Goal: Information Seeking & Learning: Learn about a topic

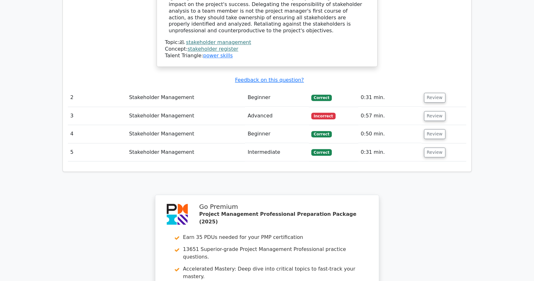
scroll to position [823, 0]
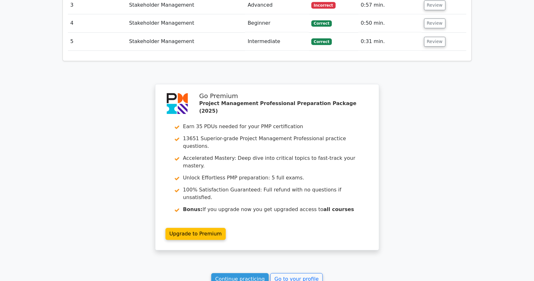
scroll to position [852, 0]
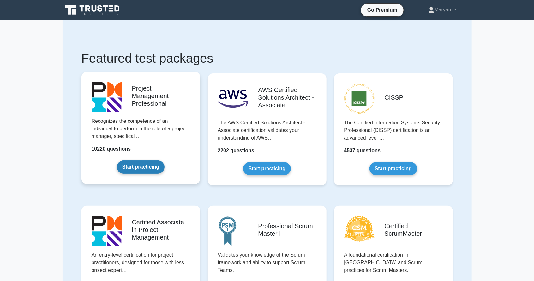
click at [144, 166] on link "Start practicing" at bounding box center [141, 166] width 48 height 13
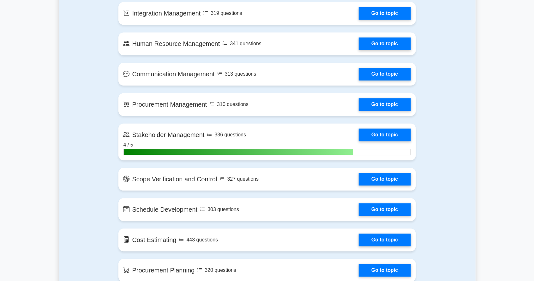
scroll to position [610, 0]
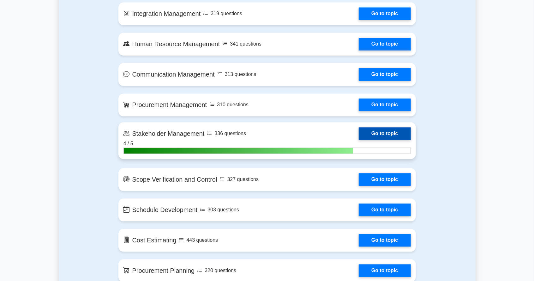
click at [400, 138] on link "Go to topic" at bounding box center [385, 133] width 52 height 13
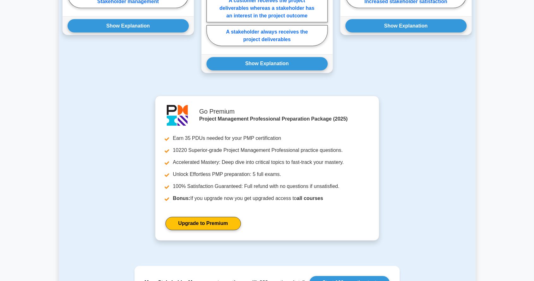
scroll to position [657, 0]
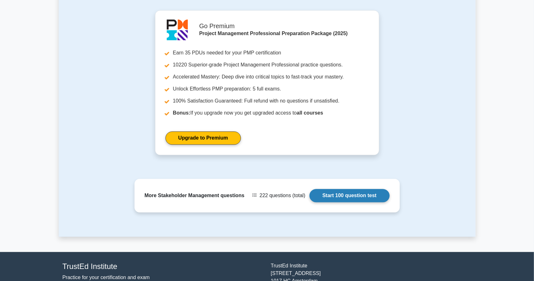
click at [371, 189] on link "Start 100 question test" at bounding box center [350, 195] width 80 height 13
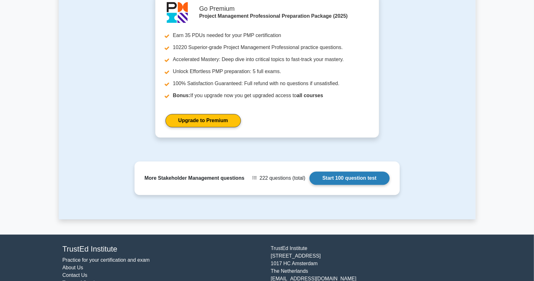
scroll to position [685, 0]
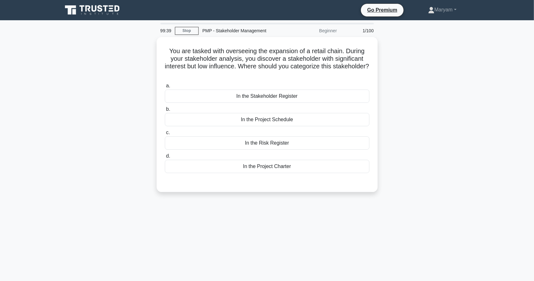
click at [466, 90] on div "You are tasked with overseeing the expansion of a retail chain. During your sta…" at bounding box center [267, 118] width 417 height 162
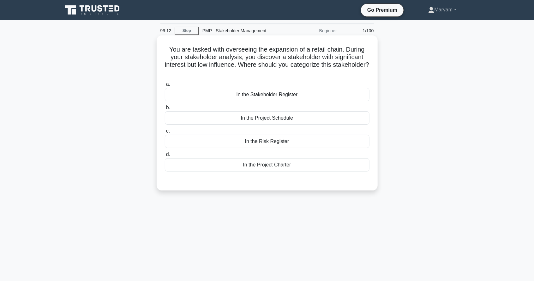
click at [351, 93] on div "In the Stakeholder Register" at bounding box center [267, 94] width 205 height 13
click at [165, 86] on input "a. In the Stakeholder Register" at bounding box center [165, 84] width 0 height 4
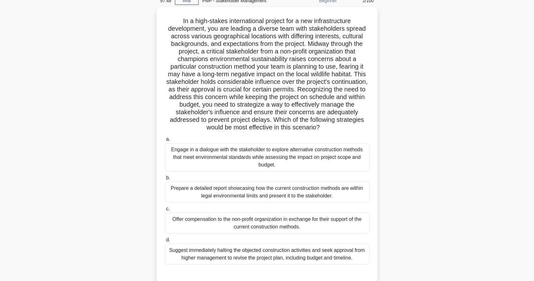
scroll to position [30, 0]
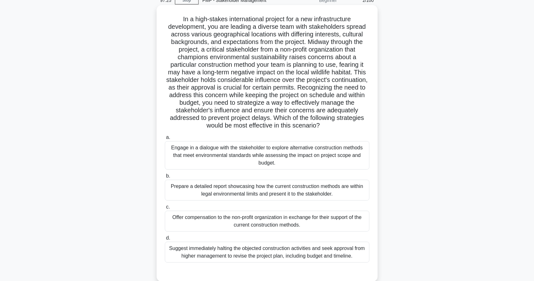
click at [304, 155] on div "Engage in a dialogue with the stakeholder to explore alternative construction m…" at bounding box center [267, 155] width 205 height 28
click at [165, 139] on input "a. Engage in a dialogue with the stakeholder to explore alternative constructio…" at bounding box center [165, 137] width 0 height 4
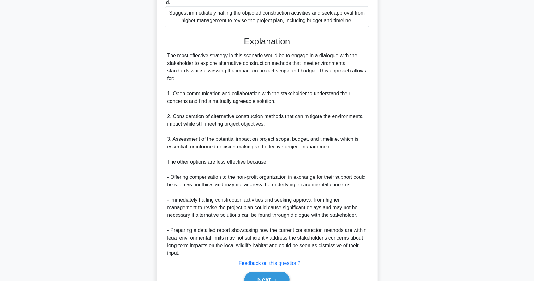
scroll to position [267, 0]
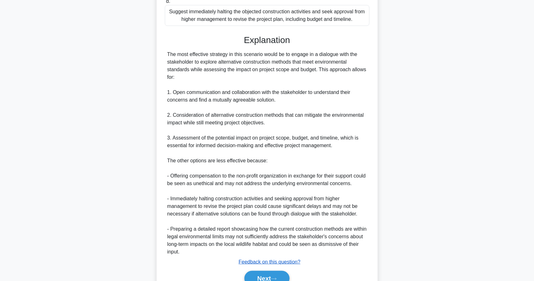
click at [277, 262] on u "Feedback on this question?" at bounding box center [270, 261] width 62 height 5
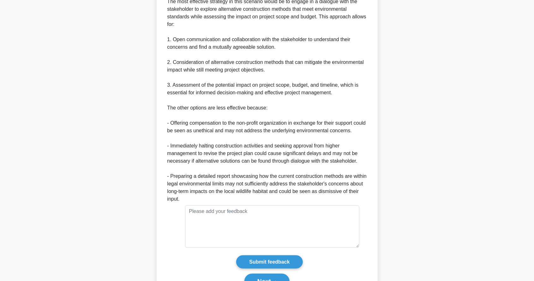
scroll to position [322, 0]
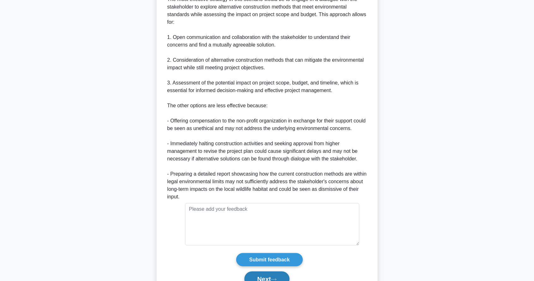
click at [276, 280] on button "Next" at bounding box center [267, 278] width 45 height 15
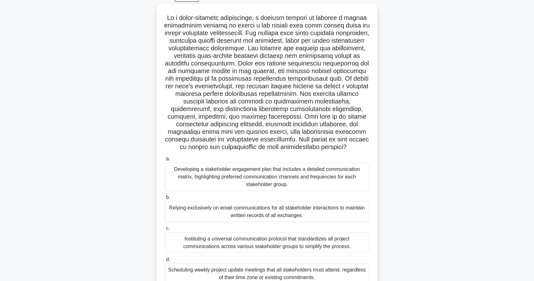
scroll to position [33, 0]
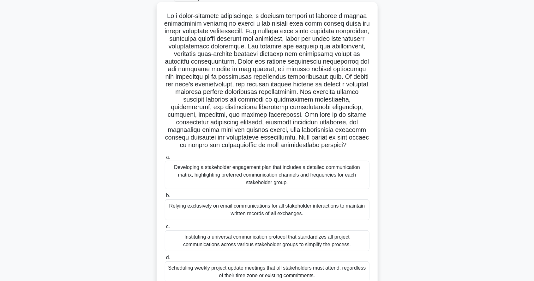
click at [296, 172] on div "Developing a stakeholder engagement plan that includes a detailed communication…" at bounding box center [267, 175] width 205 height 28
click at [165, 159] on input "a. Developing a stakeholder engagement plan that includes a detailed communicat…" at bounding box center [165, 157] width 0 height 4
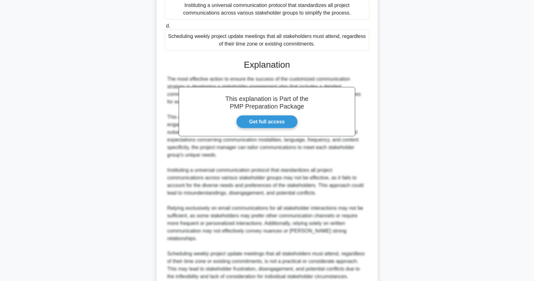
scroll to position [282, 0]
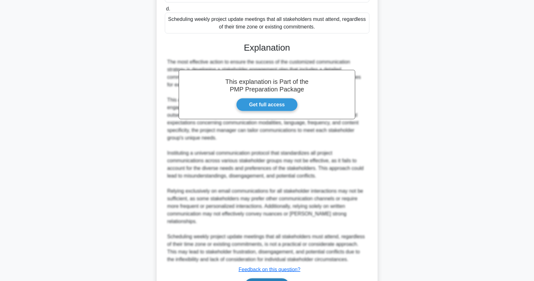
click at [281, 278] on button "Next" at bounding box center [267, 285] width 45 height 15
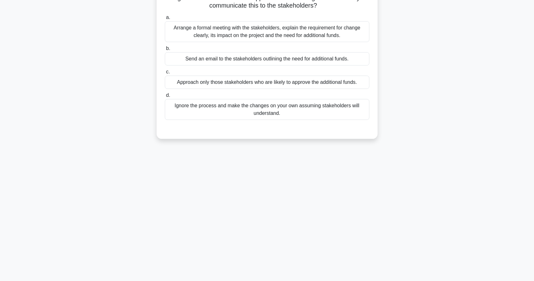
scroll to position [30, 0]
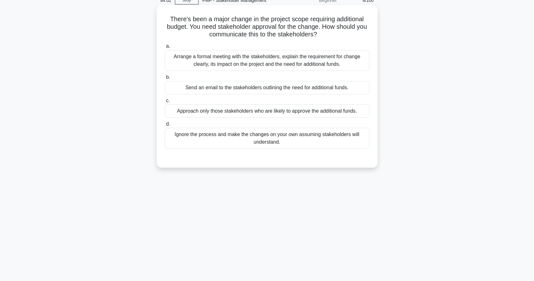
click at [315, 47] on label "a. Arrange a formal meeting with the stakeholders, explain the requirement for …" at bounding box center [267, 56] width 205 height 28
click at [165, 47] on input "a. Arrange a formal meeting with the stakeholders, explain the requirement for …" at bounding box center [165, 46] width 0 height 4
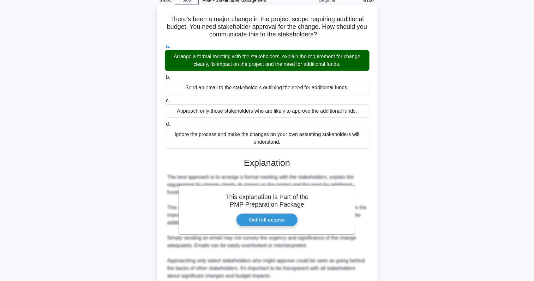
scroll to position [85, 0]
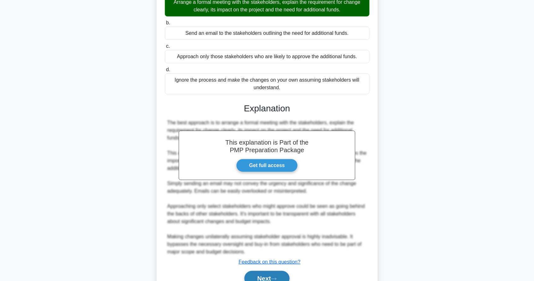
click at [276, 280] on button "Next" at bounding box center [267, 278] width 45 height 15
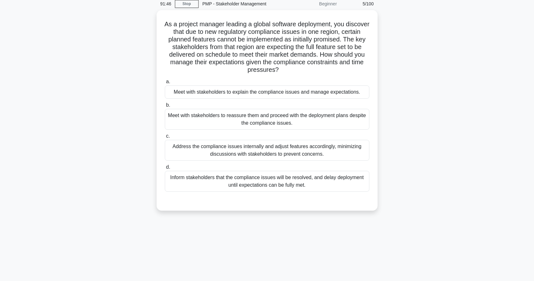
scroll to position [27, 0]
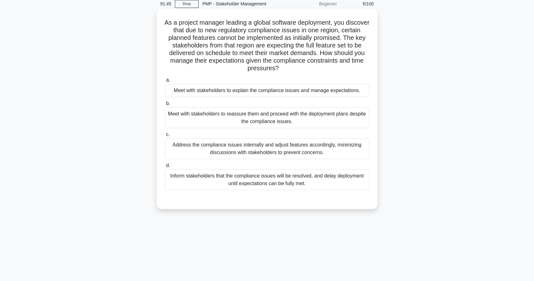
click at [338, 94] on div "Meet with stakeholders to explain the compliance issues and manage expectations." at bounding box center [267, 90] width 205 height 13
click at [165, 82] on input "a. Meet with stakeholders to explain the compliance issues and manage expectati…" at bounding box center [165, 80] width 0 height 4
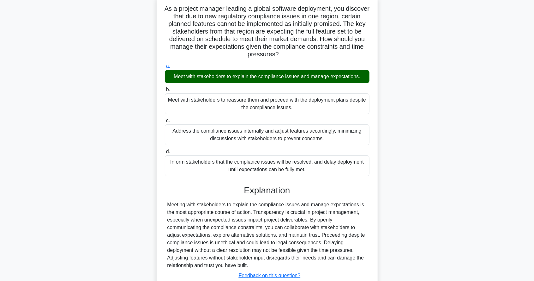
scroll to position [54, 0]
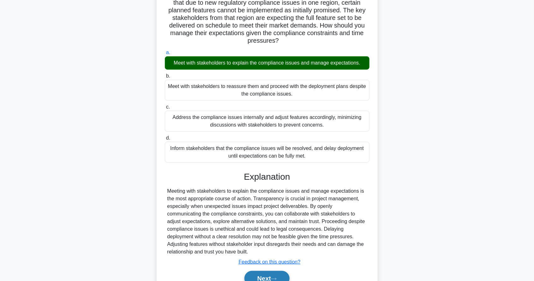
click at [271, 274] on button "Next" at bounding box center [267, 278] width 45 height 15
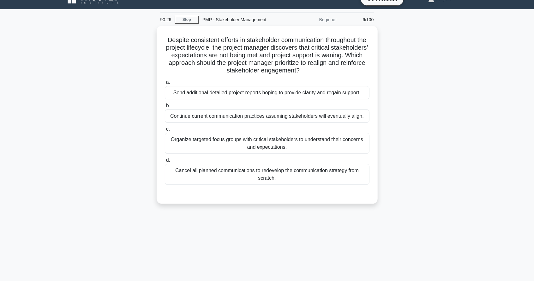
scroll to position [8, 0]
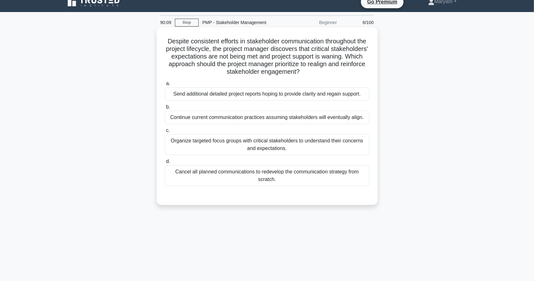
click at [320, 148] on div "Organize targeted focus groups with critical stakeholders to understand their c…" at bounding box center [267, 144] width 205 height 21
click at [165, 132] on input "c. Organize targeted focus groups with critical stakeholders to understand thei…" at bounding box center [165, 130] width 0 height 4
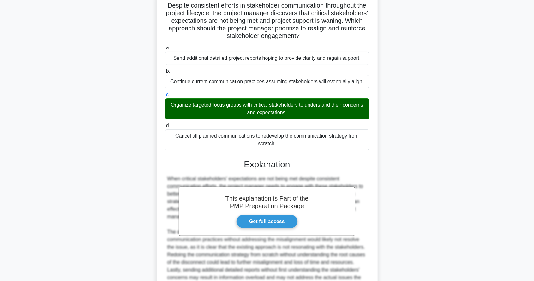
scroll to position [77, 0]
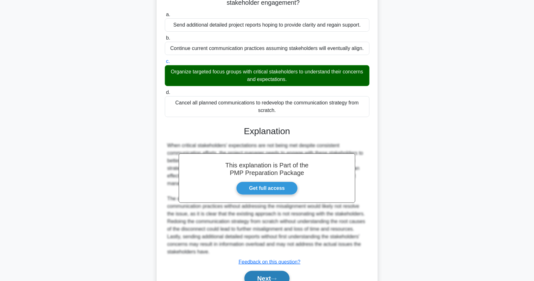
click at [270, 271] on button "Next" at bounding box center [267, 278] width 45 height 15
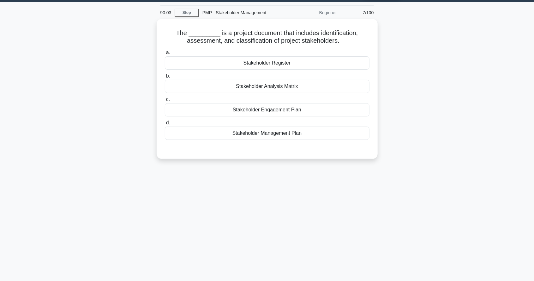
scroll to position [0, 0]
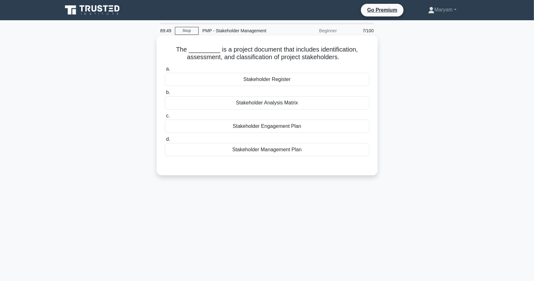
click at [302, 76] on div "Stakeholder Register" at bounding box center [267, 79] width 205 height 13
click at [165, 71] on input "a. Stakeholder Register" at bounding box center [165, 69] width 0 height 4
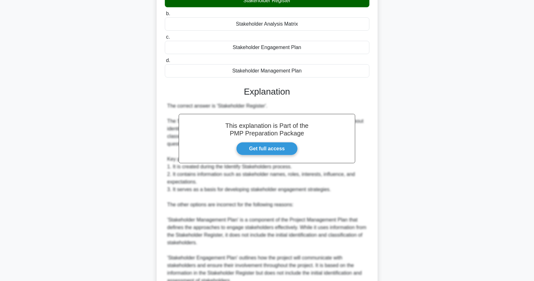
scroll to position [138, 0]
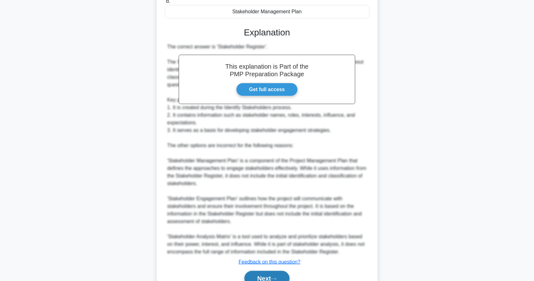
click at [271, 271] on button "Next" at bounding box center [267, 278] width 45 height 15
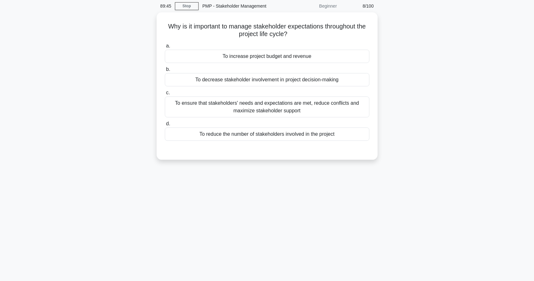
scroll to position [0, 0]
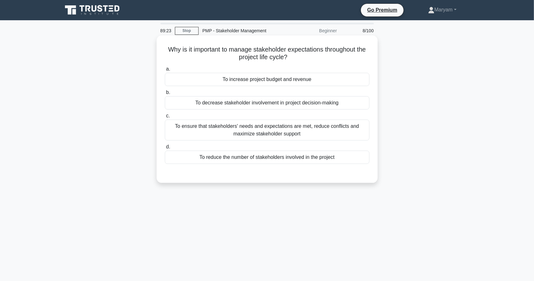
click at [297, 133] on div "To ensure that stakeholders' needs and expectations are met, reduce conflicts a…" at bounding box center [267, 129] width 205 height 21
click at [165, 118] on input "c. To ensure that stakeholders' needs and expectations are met, reduce conflict…" at bounding box center [165, 116] width 0 height 4
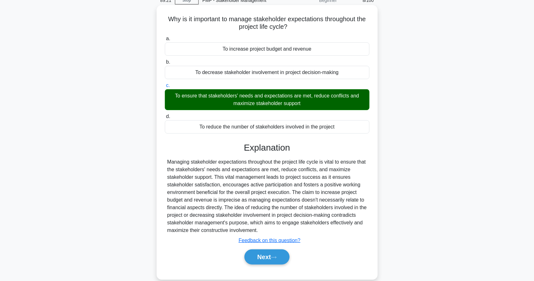
scroll to position [30, 0]
click at [259, 261] on button "Next" at bounding box center [267, 256] width 45 height 15
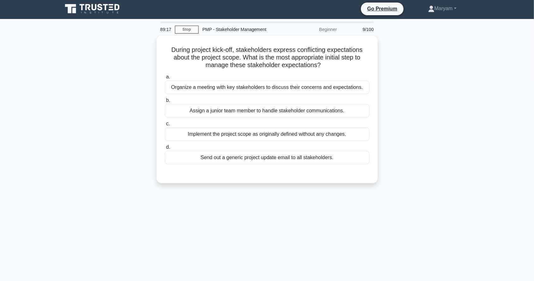
scroll to position [0, 0]
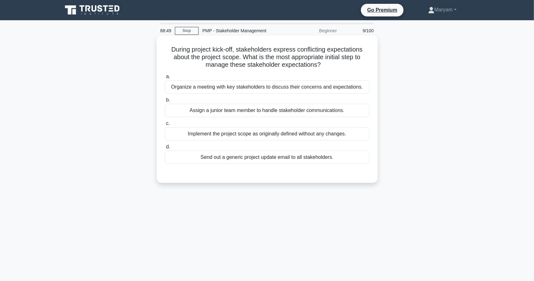
click at [183, 85] on div "Organize a meeting with key stakeholders to discuss their concerns and expectat…" at bounding box center [267, 86] width 205 height 13
click at [165, 79] on input "a. Organize a meeting with key stakeholders to discuss their concerns and expec…" at bounding box center [165, 77] width 0 height 4
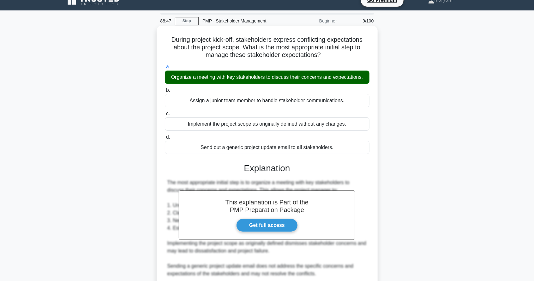
scroll to position [62, 0]
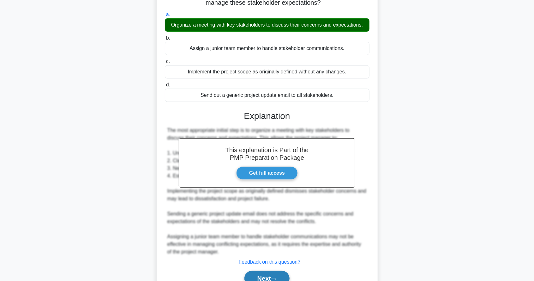
click at [261, 279] on button "Next" at bounding box center [267, 278] width 45 height 15
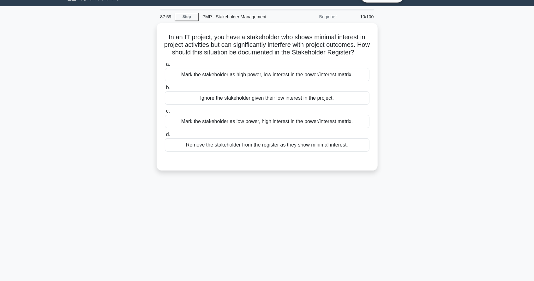
scroll to position [15, 0]
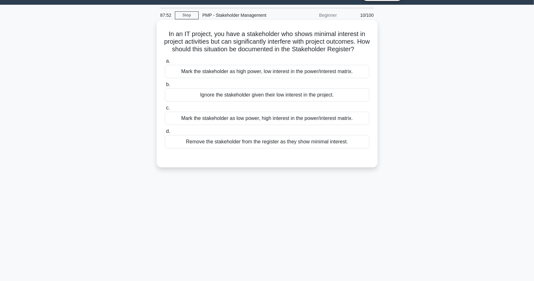
click at [354, 77] on div "Mark the stakeholder as high power, low interest in the power/interest matrix." at bounding box center [267, 71] width 205 height 13
click at [165, 63] on input "a. Mark the stakeholder as high power, low interest in the power/interest matri…" at bounding box center [165, 61] width 0 height 4
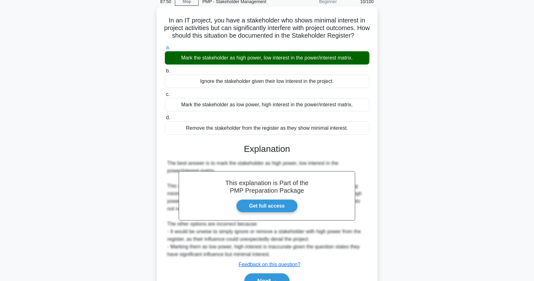
scroll to position [39, 0]
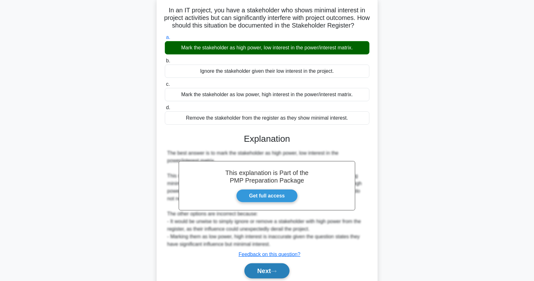
click at [278, 272] on button "Next" at bounding box center [267, 270] width 45 height 15
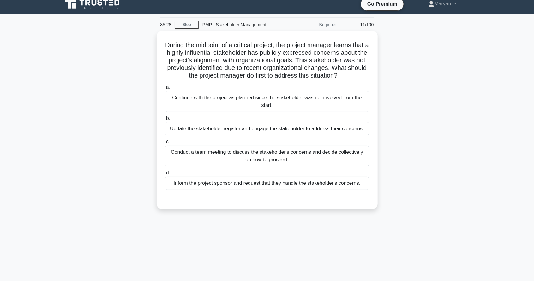
scroll to position [6, 0]
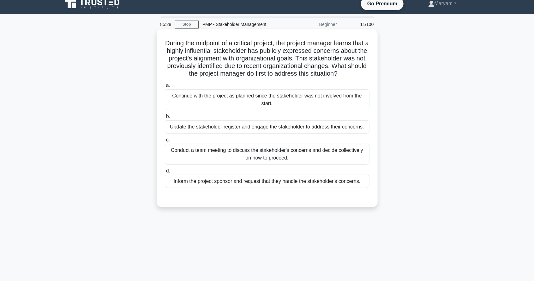
click at [191, 132] on div "Update the stakeholder register and engage the stakeholder to address their con…" at bounding box center [267, 126] width 205 height 13
click at [165, 119] on input "b. Update the stakeholder register and engage the stakeholder to address their …" at bounding box center [165, 116] width 0 height 4
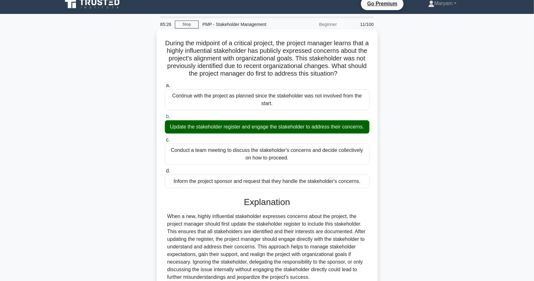
scroll to position [32, 0]
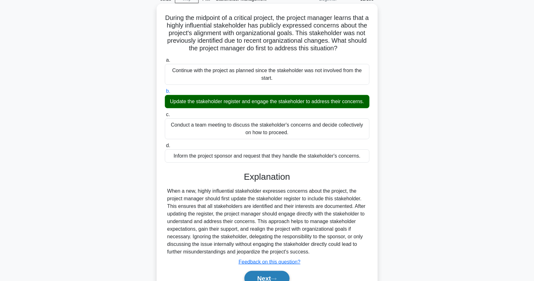
click at [259, 278] on button "Next" at bounding box center [267, 278] width 45 height 15
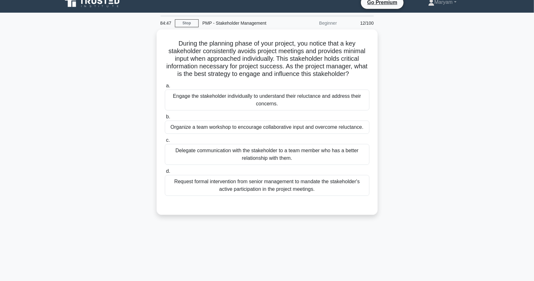
scroll to position [7, 0]
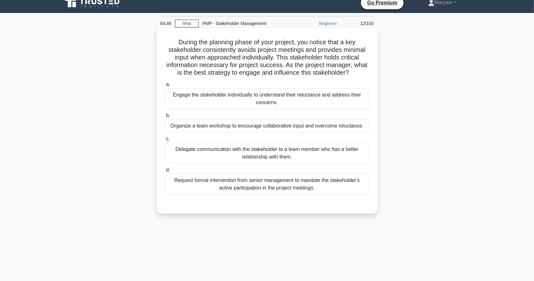
click at [339, 85] on label "a. Engage the stakeholder individually to understand their reluctance and addre…" at bounding box center [267, 95] width 205 height 28
click at [165, 85] on input "a. Engage the stakeholder individually to understand their reluctance and addre…" at bounding box center [165, 84] width 0 height 4
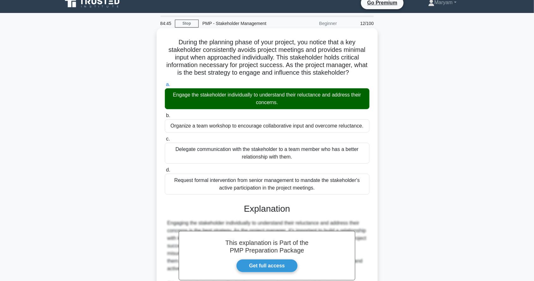
scroll to position [77, 0]
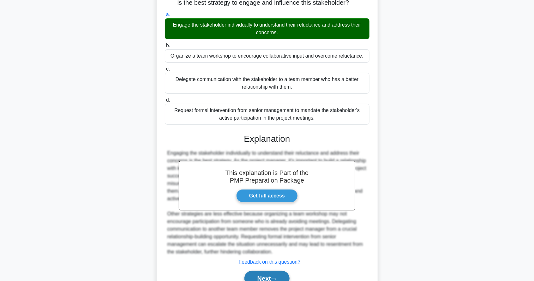
click at [262, 278] on button "Next" at bounding box center [267, 278] width 45 height 15
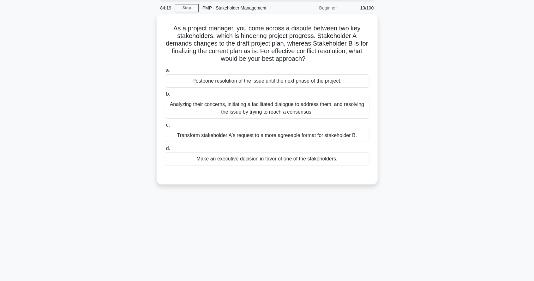
scroll to position [23, 0]
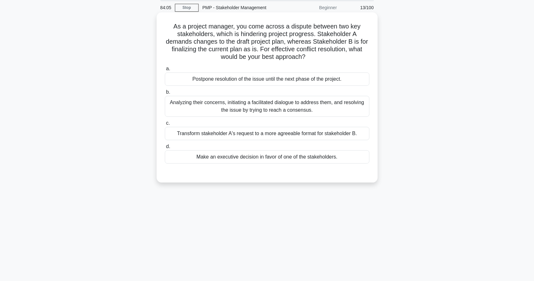
click at [300, 106] on div "Analyzing their concerns, initiating a facilitated dialogue to address them, an…" at bounding box center [267, 106] width 205 height 21
click at [165, 94] on input "b. Analyzing their concerns, initiating a facilitated dialogue to address them,…" at bounding box center [165, 92] width 0 height 4
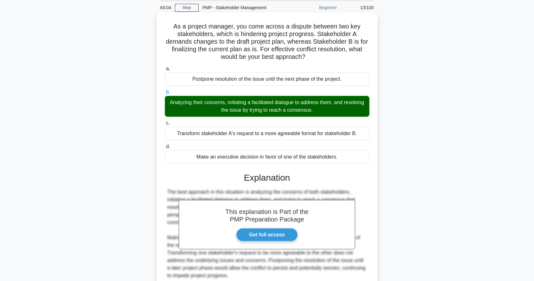
scroll to position [47, 0]
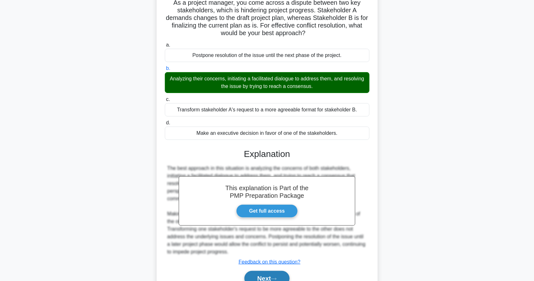
click at [278, 271] on button "Next" at bounding box center [267, 278] width 45 height 15
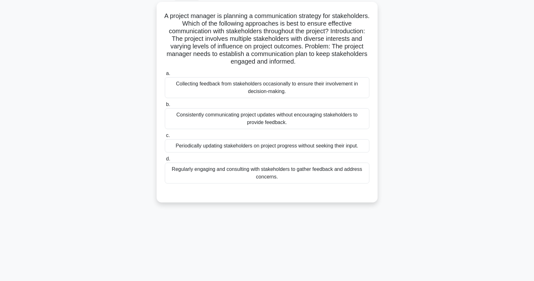
scroll to position [35, 0]
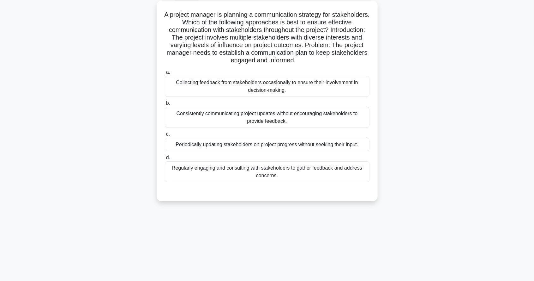
click at [350, 172] on div "Regularly engaging and consulting with stakeholders to gather feedback and addr…" at bounding box center [267, 171] width 205 height 21
click at [165, 160] on input "d. Regularly engaging and consulting with stakeholders to gather feedback and a…" at bounding box center [165, 157] width 0 height 4
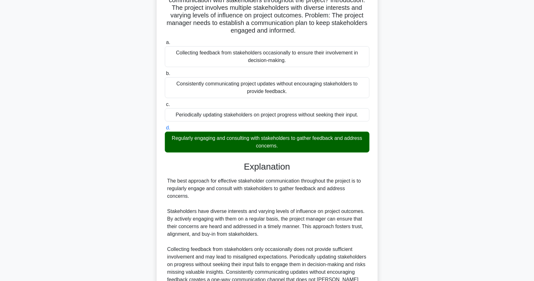
scroll to position [100, 0]
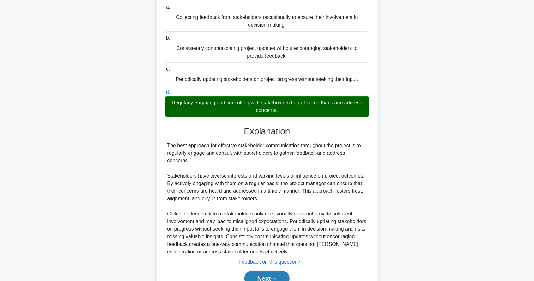
click at [275, 280] on button "Next" at bounding box center [267, 278] width 45 height 15
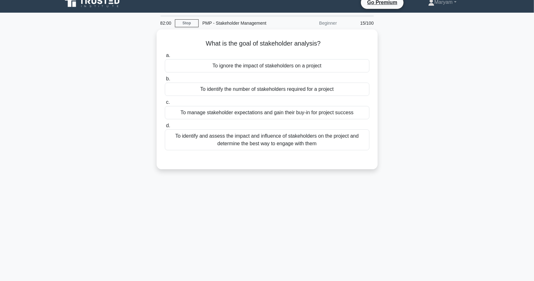
scroll to position [0, 0]
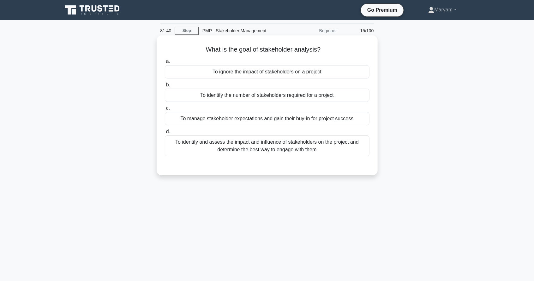
click at [349, 146] on div "To identify and assess the impact and influence of stakeholders on the project …" at bounding box center [267, 145] width 205 height 21
click at [165, 134] on input "d. To identify and assess the impact and influence of stakeholders on the proje…" at bounding box center [165, 132] width 0 height 4
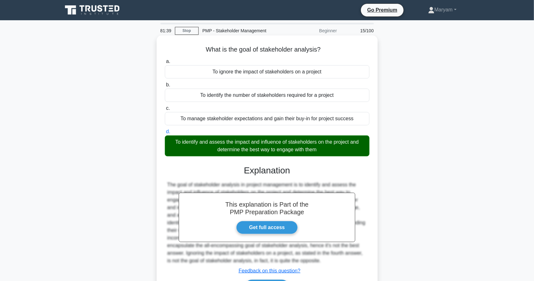
scroll to position [30, 0]
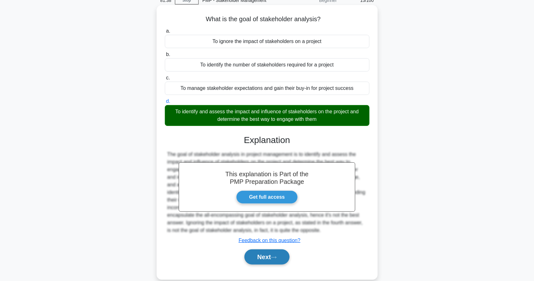
click at [286, 249] on button "Next" at bounding box center [267, 256] width 45 height 15
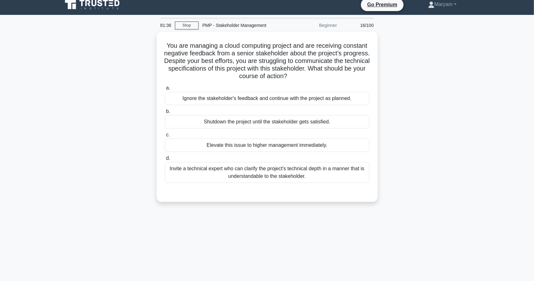
scroll to position [0, 0]
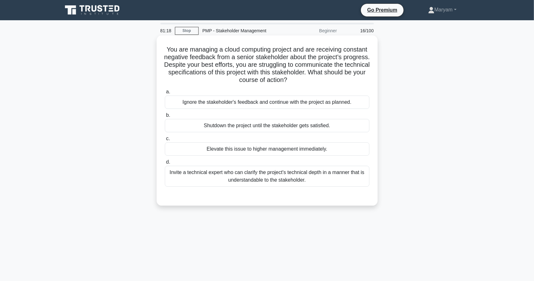
click at [343, 172] on div "Invite a technical expert who can clarify the project's technical depth in a ma…" at bounding box center [267, 176] width 205 height 21
click at [165, 164] on input "d. Invite a technical expert who can clarify the project's technical depth in a…" at bounding box center [165, 162] width 0 height 4
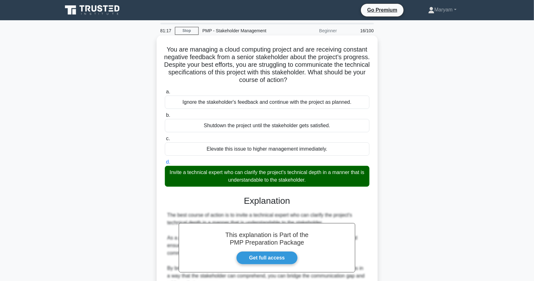
scroll to position [85, 0]
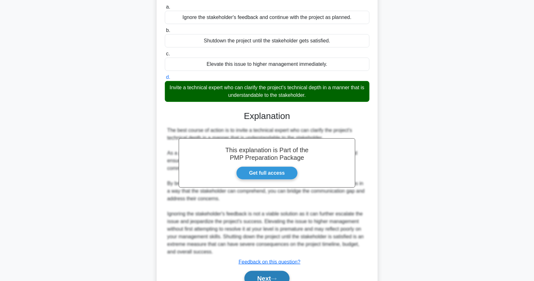
click at [268, 278] on button "Next" at bounding box center [267, 278] width 45 height 15
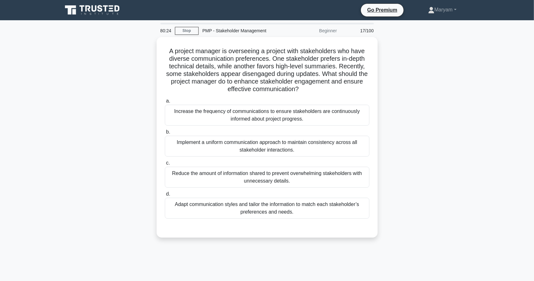
scroll to position [17, 0]
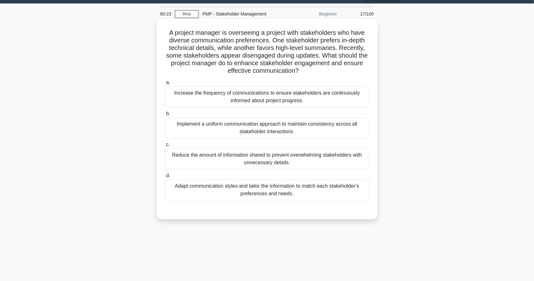
click at [325, 188] on div "Adapt communication styles and tailor the information to match each stakeholder…" at bounding box center [267, 189] width 205 height 21
click at [165, 178] on input "d. Adapt communication styles and tailor the information to match each stakehol…" at bounding box center [165, 176] width 0 height 4
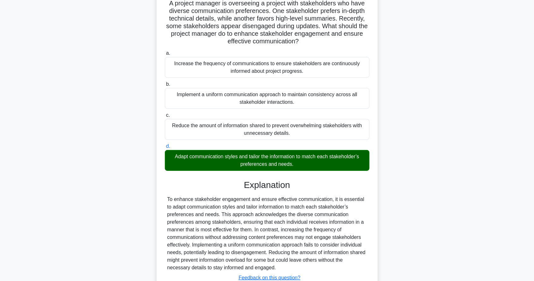
scroll to position [62, 0]
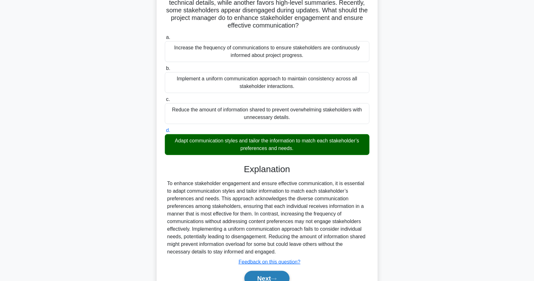
click at [264, 279] on button "Next" at bounding box center [267, 278] width 45 height 15
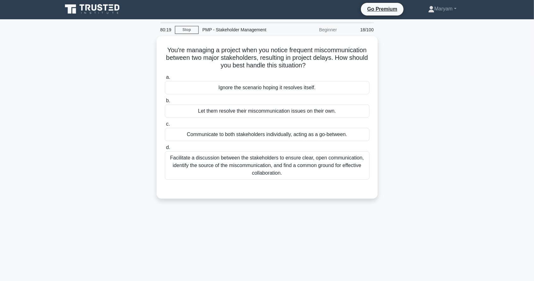
scroll to position [0, 0]
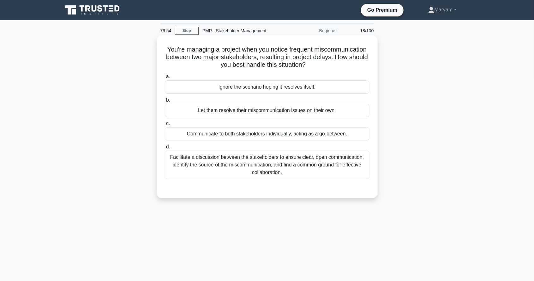
click at [342, 166] on div "Facilitate a discussion between the stakeholders to ensure clear, open communic…" at bounding box center [267, 164] width 205 height 28
click at [165, 149] on input "d. Facilitate a discussion between the stakeholders to ensure clear, open commu…" at bounding box center [165, 147] width 0 height 4
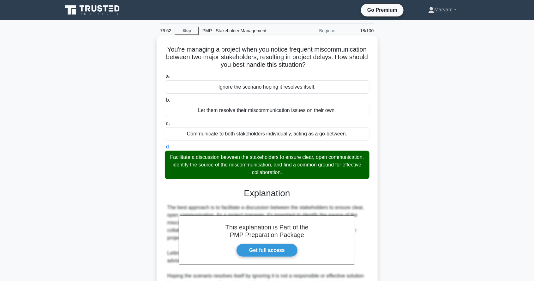
scroll to position [70, 0]
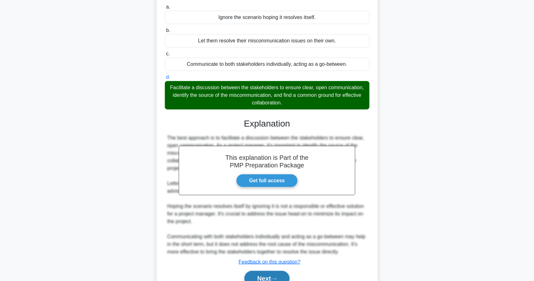
click at [280, 275] on button "Next" at bounding box center [267, 278] width 45 height 15
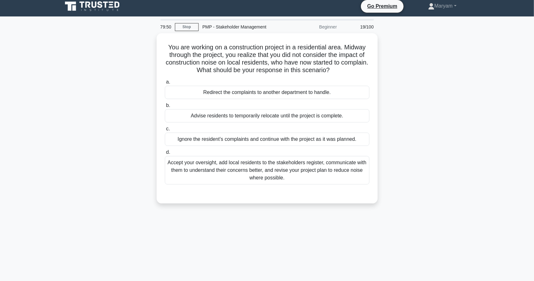
scroll to position [0, 0]
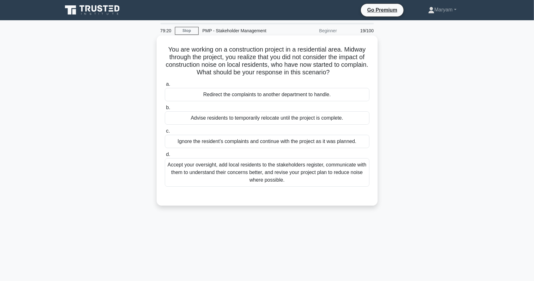
click at [332, 166] on div "Accept your oversight, add local residents to the stakeholders register, commun…" at bounding box center [267, 172] width 205 height 28
click at [165, 156] on input "d. Accept your oversight, add local residents to the stakeholders register, com…" at bounding box center [165, 154] width 0 height 4
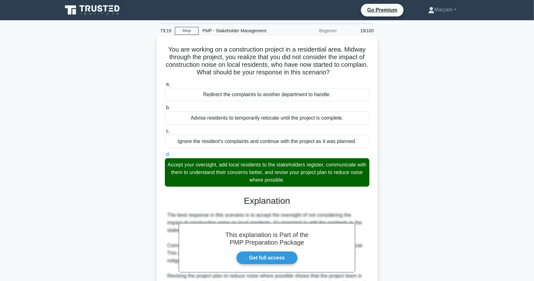
scroll to position [77, 0]
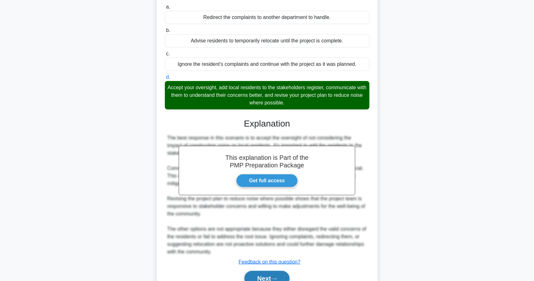
click at [269, 275] on button "Next" at bounding box center [267, 278] width 45 height 15
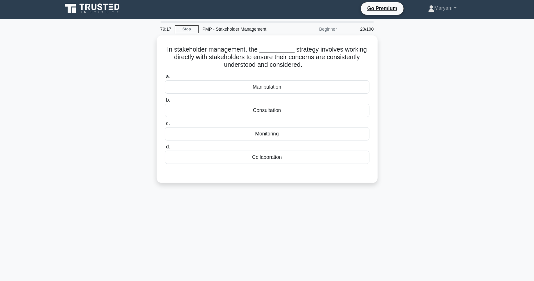
scroll to position [0, 0]
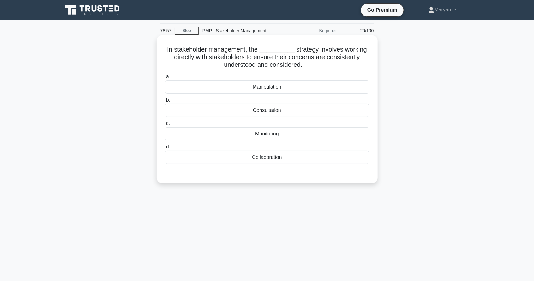
click at [325, 161] on div "Collaboration" at bounding box center [267, 156] width 205 height 13
click at [165, 149] on input "d. Collaboration" at bounding box center [165, 147] width 0 height 4
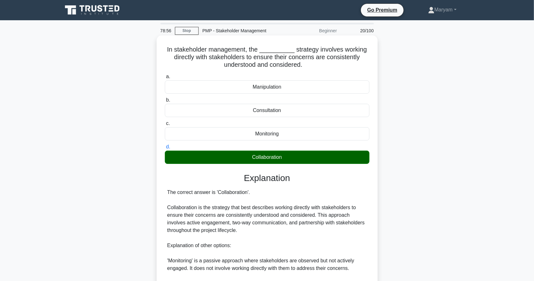
scroll to position [85, 0]
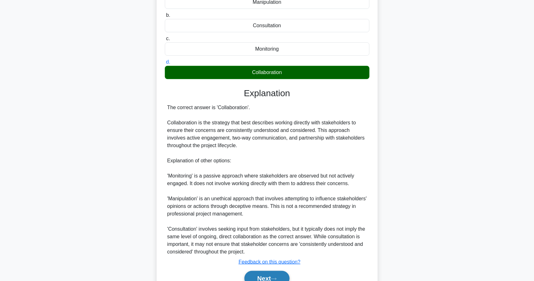
click at [273, 277] on icon at bounding box center [274, 278] width 6 height 3
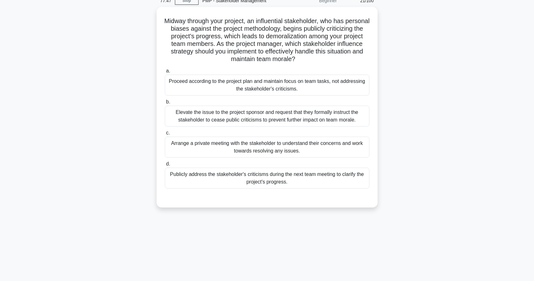
scroll to position [30, 0]
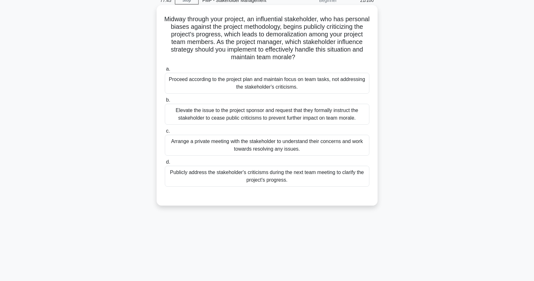
click at [343, 150] on div "Arrange a private meeting with the stakeholder to understand their concerns and…" at bounding box center [267, 145] width 205 height 21
click at [165, 133] on input "c. Arrange a private meeting with the stakeholder to understand their concerns …" at bounding box center [165, 131] width 0 height 4
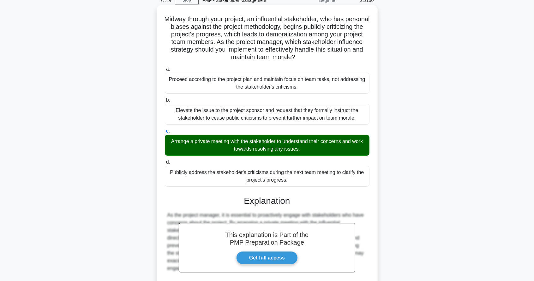
scroll to position [62, 0]
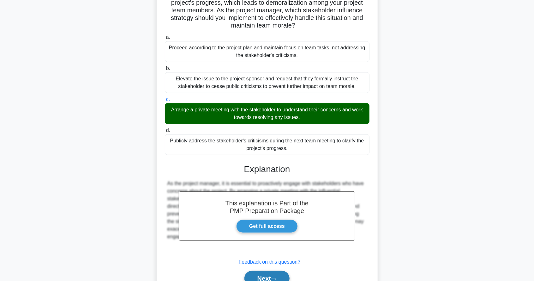
click at [274, 277] on icon at bounding box center [274, 278] width 6 height 3
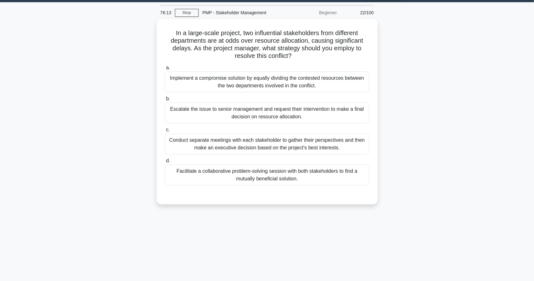
scroll to position [19, 0]
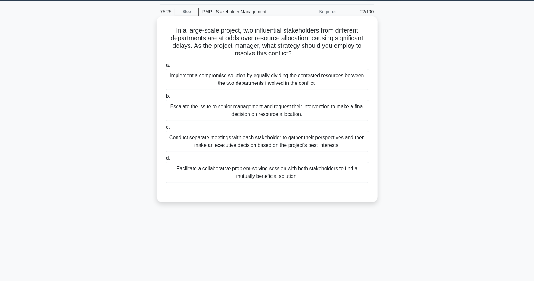
click at [344, 142] on div "Conduct separate meetings with each stakeholder to gather their perspectives an…" at bounding box center [267, 141] width 205 height 21
click at [165, 129] on input "c. Conduct separate meetings with each stakeholder to gather their perspectives…" at bounding box center [165, 127] width 0 height 4
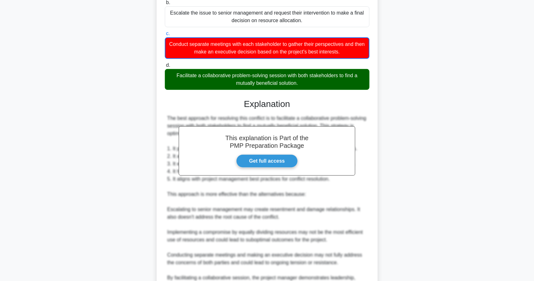
scroll to position [154, 0]
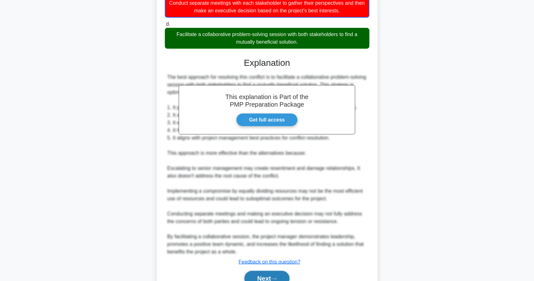
click at [283, 277] on button "Next" at bounding box center [267, 278] width 45 height 15
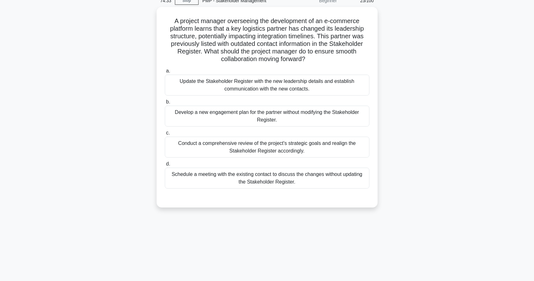
scroll to position [30, 0]
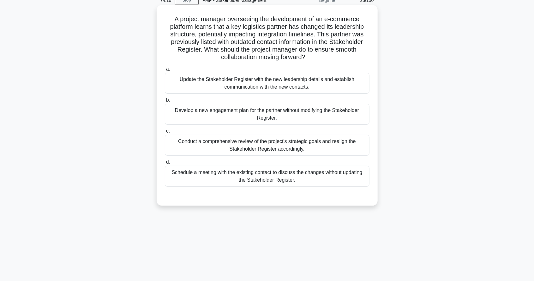
click at [308, 87] on div "Update the Stakeholder Register with the new leadership details and establish c…" at bounding box center [267, 83] width 205 height 21
click at [165, 71] on input "a. Update the Stakeholder Register with the new leadership details and establis…" at bounding box center [165, 69] width 0 height 4
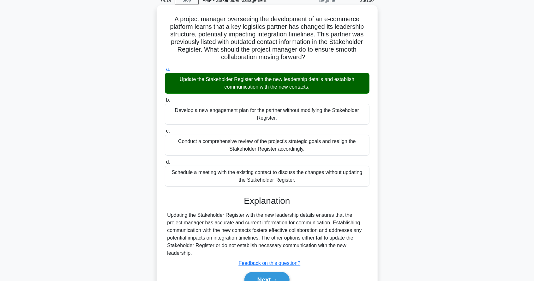
scroll to position [32, 0]
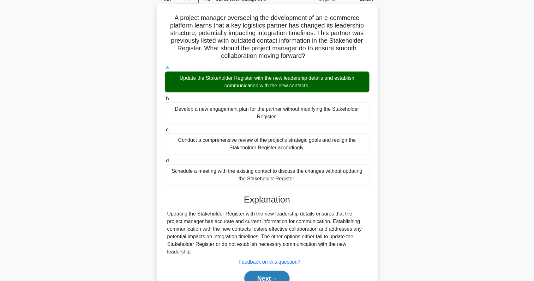
click at [282, 278] on button "Next" at bounding box center [267, 278] width 45 height 15
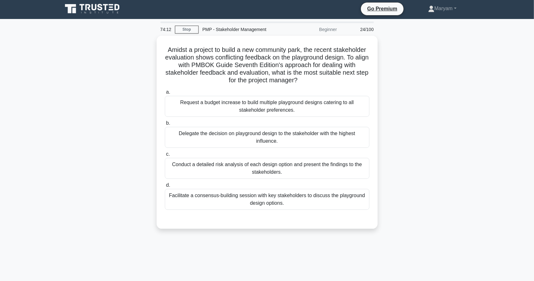
scroll to position [0, 0]
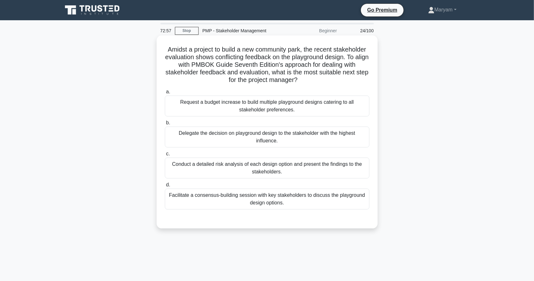
click at [335, 197] on div "Facilitate a consensus-building session with key stakeholders to discuss the pl…" at bounding box center [267, 198] width 205 height 21
click at [165, 187] on input "d. Facilitate a consensus-building session with key stakeholders to discuss the…" at bounding box center [165, 185] width 0 height 4
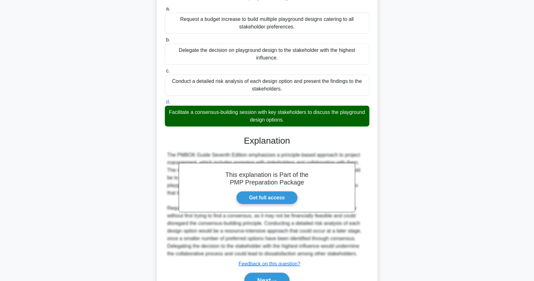
scroll to position [85, 0]
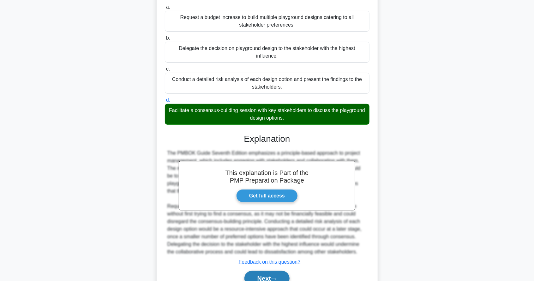
click at [270, 274] on button "Next" at bounding box center [267, 278] width 45 height 15
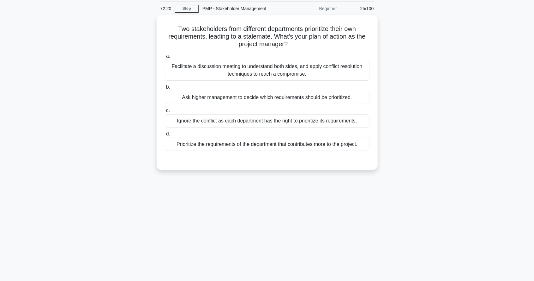
scroll to position [20, 0]
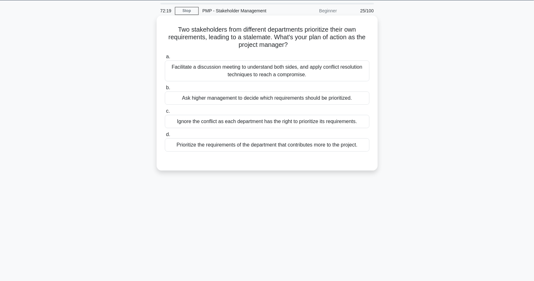
click at [269, 69] on div "Facilitate a discussion meeting to understand both sides, and apply conflict re…" at bounding box center [267, 70] width 205 height 21
click at [165, 59] on input "a. Facilitate a discussion meeting to understand both sides, and apply conflict…" at bounding box center [165, 57] width 0 height 4
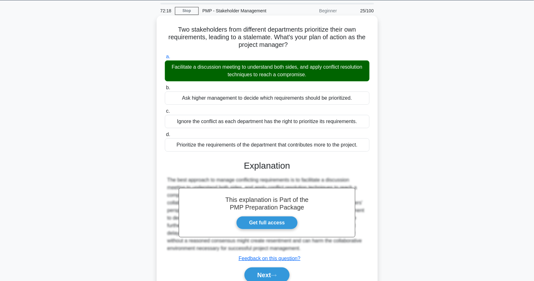
scroll to position [30, 0]
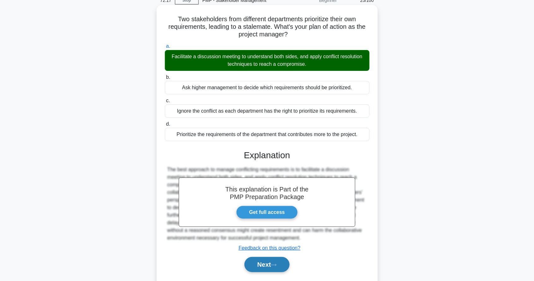
click at [275, 261] on button "Next" at bounding box center [267, 264] width 45 height 15
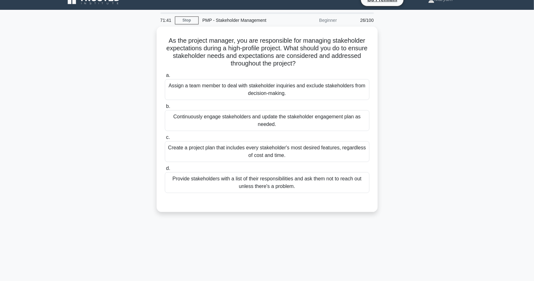
scroll to position [9, 0]
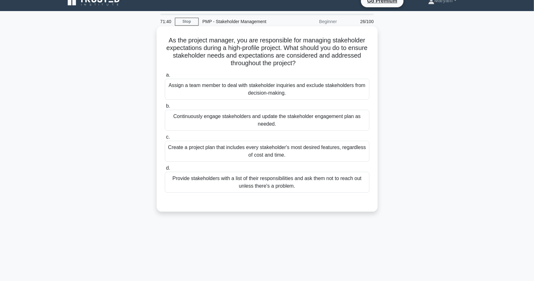
click at [348, 91] on div "Assign a team member to deal with stakeholder inquiries and exclude stakeholder…" at bounding box center [267, 89] width 205 height 21
click at [165, 77] on input "a. Assign a team member to deal with stakeholder inquiries and exclude stakehol…" at bounding box center [165, 75] width 0 height 4
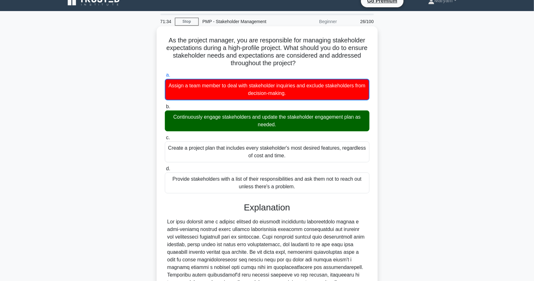
scroll to position [70, 0]
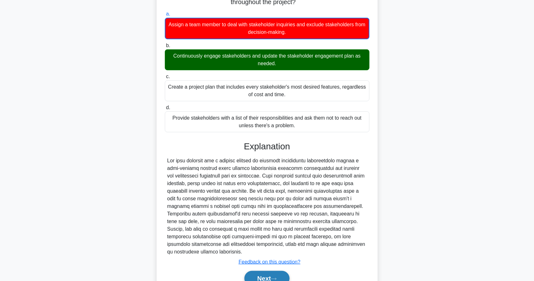
click at [276, 280] on button "Next" at bounding box center [267, 278] width 45 height 15
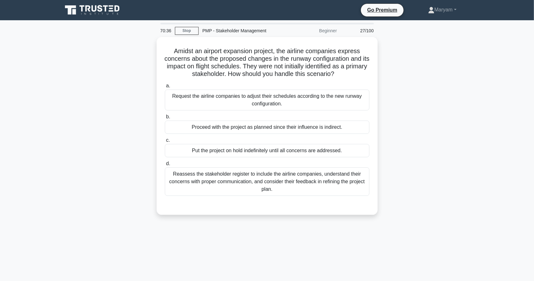
scroll to position [4, 0]
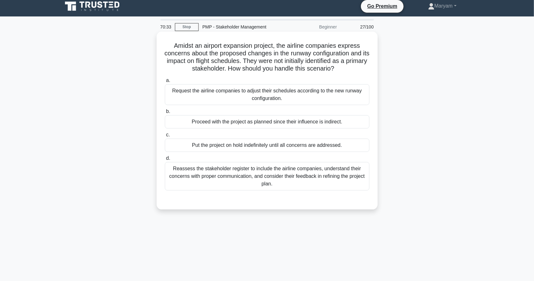
click at [360, 171] on div "Reassess the stakeholder register to include the airline companies, understand …" at bounding box center [267, 176] width 205 height 28
click at [165, 160] on input "d. Reassess the stakeholder register to include the airline companies, understa…" at bounding box center [165, 158] width 0 height 4
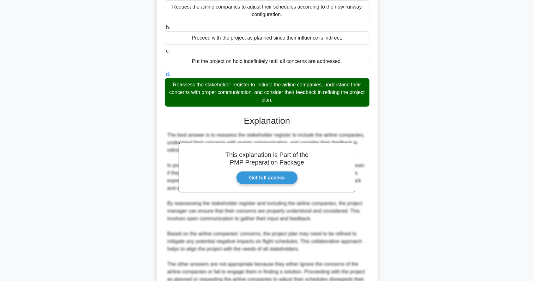
scroll to position [138, 0]
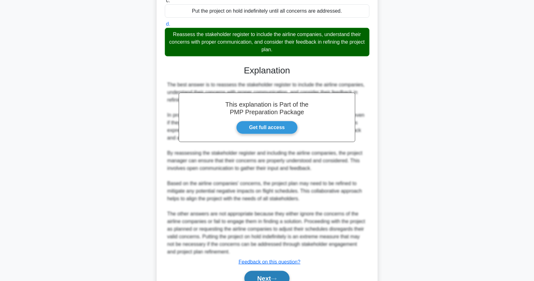
click at [281, 276] on button "Next" at bounding box center [267, 278] width 45 height 15
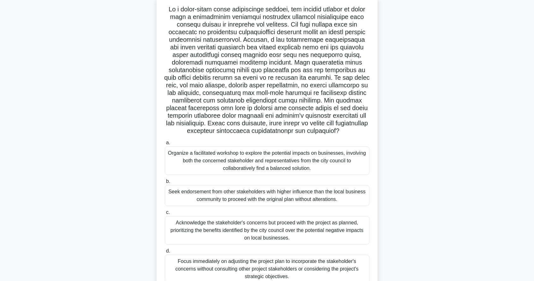
scroll to position [41, 0]
click at [329, 161] on div "Organize a facilitated workshop to explore the potential impacts on businesses,…" at bounding box center [267, 159] width 205 height 28
click at [165, 144] on input "a. Organize a facilitated workshop to explore the potential impacts on business…" at bounding box center [165, 142] width 0 height 4
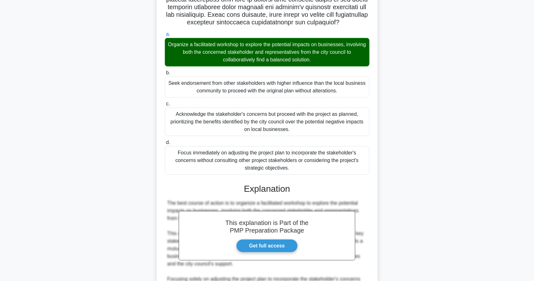
scroll to position [252, 0]
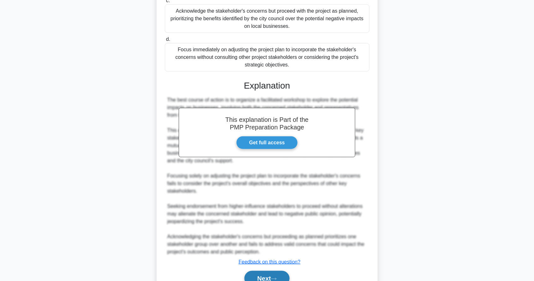
click at [286, 274] on button "Next" at bounding box center [267, 278] width 45 height 15
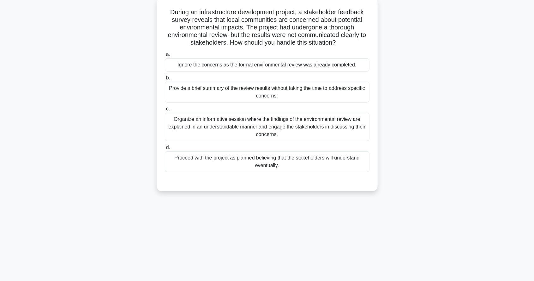
scroll to position [0, 0]
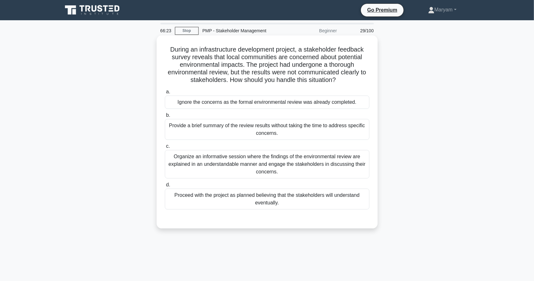
click at [348, 167] on div "Organize an informative session where the findings of the environmental review …" at bounding box center [267, 164] width 205 height 28
click at [165, 148] on input "c. Organize an informative session where the findings of the environmental revi…" at bounding box center [165, 146] width 0 height 4
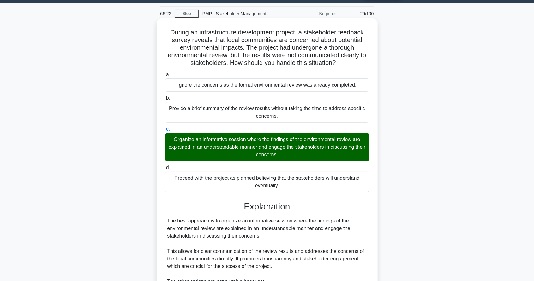
scroll to position [92, 0]
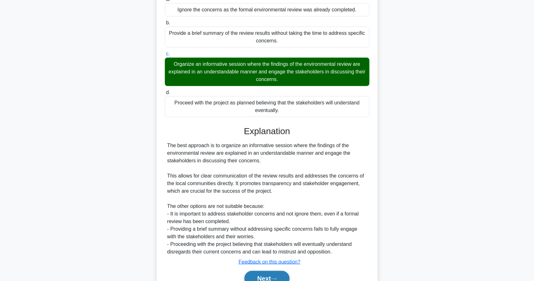
click at [274, 273] on button "Next" at bounding box center [267, 278] width 45 height 15
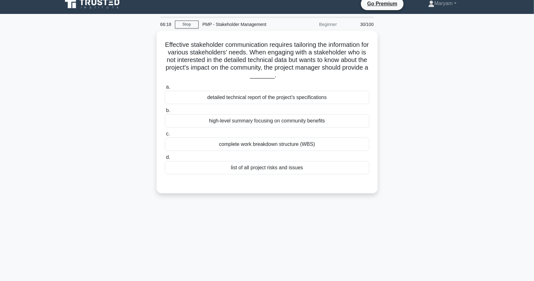
scroll to position [0, 0]
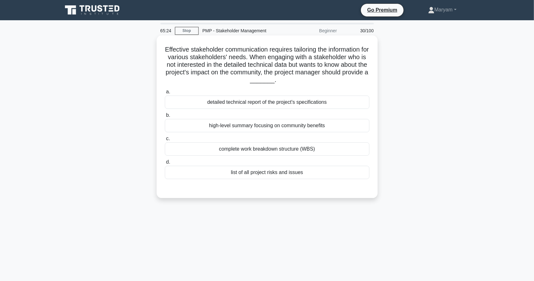
click at [303, 173] on div "list of all project risks and issues" at bounding box center [267, 172] width 205 height 13
click at [165, 164] on input "d. list of all project risks and issues" at bounding box center [165, 162] width 0 height 4
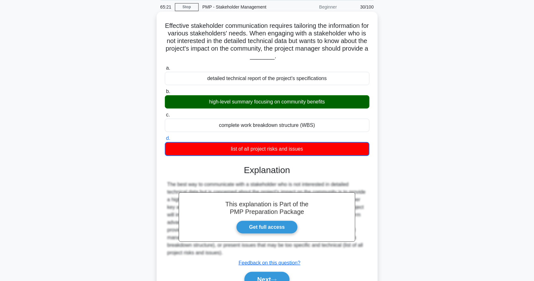
scroll to position [30, 0]
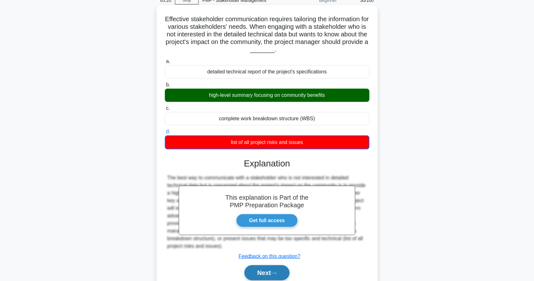
click at [266, 271] on button "Next" at bounding box center [267, 272] width 45 height 15
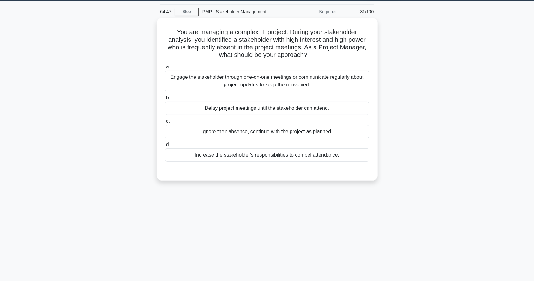
scroll to position [21, 0]
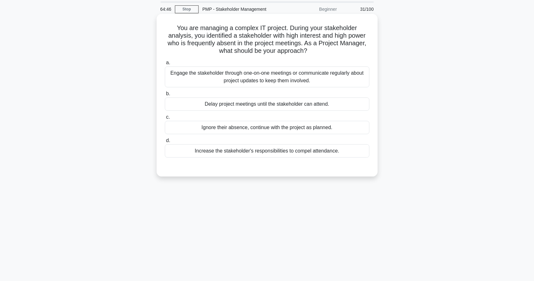
click at [345, 66] on label "a. Engage the stakeholder through one-on-one meetings or communicate regularly …" at bounding box center [267, 73] width 205 height 28
click at [165, 65] on input "a. Engage the stakeholder through one-on-one meetings or communicate regularly …" at bounding box center [165, 63] width 0 height 4
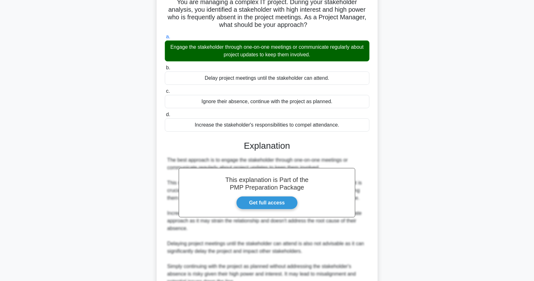
scroll to position [77, 0]
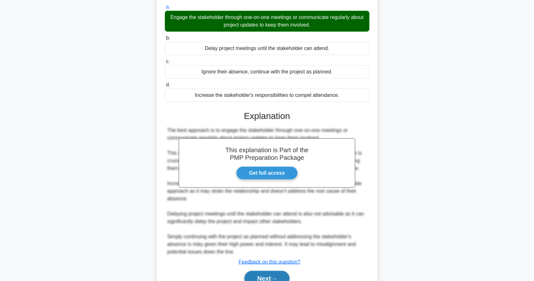
click at [275, 272] on button "Next" at bounding box center [267, 278] width 45 height 15
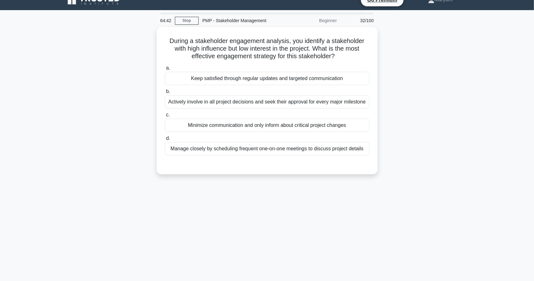
scroll to position [0, 0]
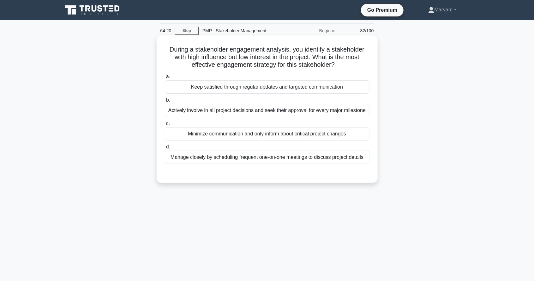
click at [352, 87] on div "Keep satisfied through regular updates and targeted communication" at bounding box center [267, 86] width 205 height 13
click at [165, 79] on input "a. Keep satisfied through regular updates and targeted communication" at bounding box center [165, 77] width 0 height 4
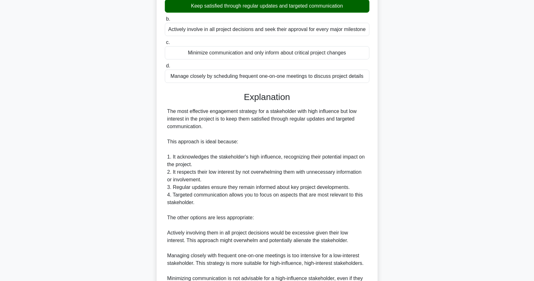
scroll to position [153, 0]
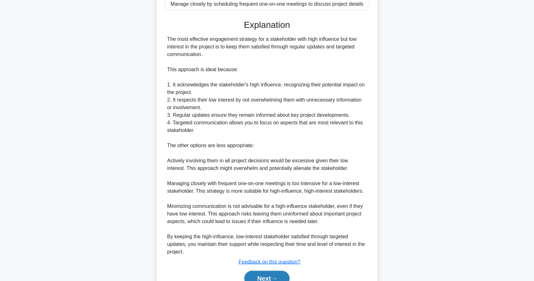
click at [259, 271] on button "Next" at bounding box center [267, 278] width 45 height 15
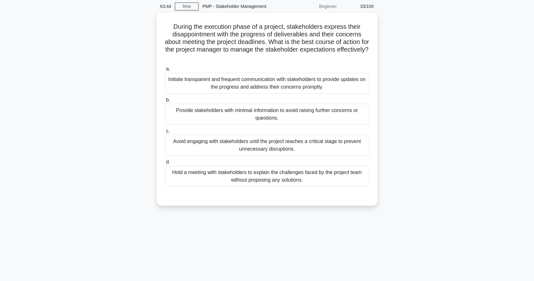
scroll to position [24, 0]
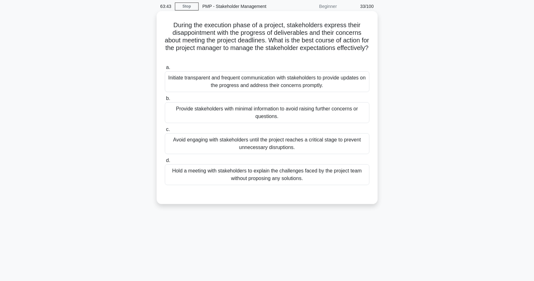
click at [338, 83] on div "Initiate transparent and frequent communication with stakeholders to provide up…" at bounding box center [267, 81] width 205 height 21
click at [165, 70] on input "a. Initiate transparent and frequent communication with stakeholders to provide…" at bounding box center [165, 67] width 0 height 4
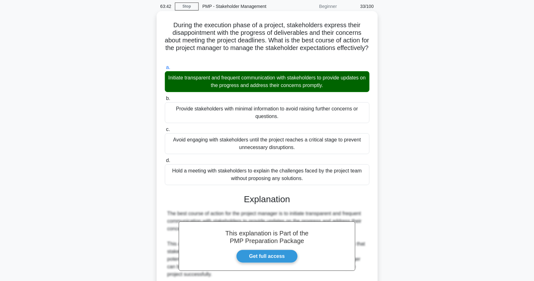
scroll to position [138, 0]
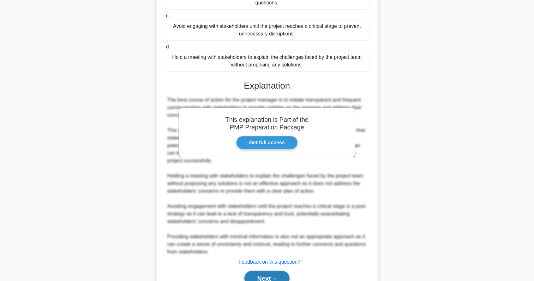
click at [270, 276] on button "Next" at bounding box center [267, 278] width 45 height 15
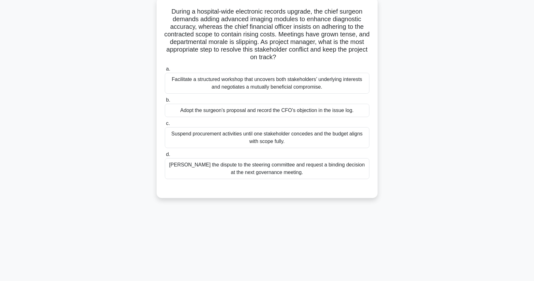
scroll to position [0, 0]
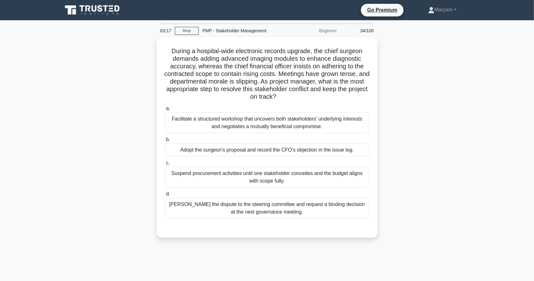
click at [474, 75] on div "During a hospital-wide electronic records upgrade, the chief surgeon demands ad…" at bounding box center [267, 141] width 417 height 208
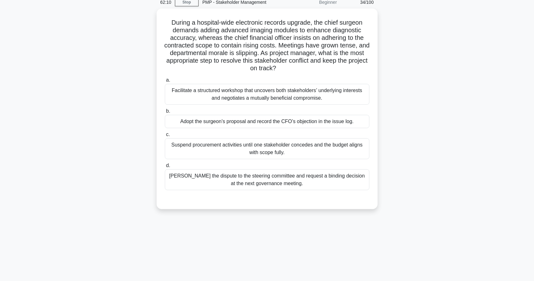
scroll to position [28, 0]
click at [339, 94] on div "Facilitate a structured workshop that uncovers both stakeholders’ underlying in…" at bounding box center [267, 93] width 205 height 21
click at [165, 81] on input "a. Facilitate a structured workshop that uncovers both stakeholders’ underlying…" at bounding box center [165, 79] width 0 height 4
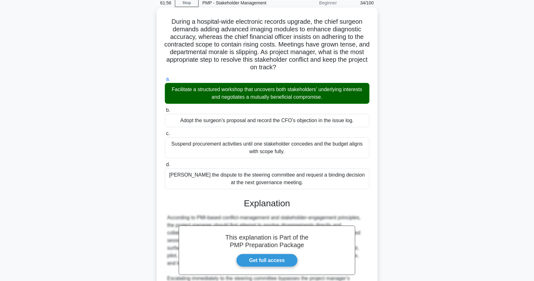
scroll to position [115, 0]
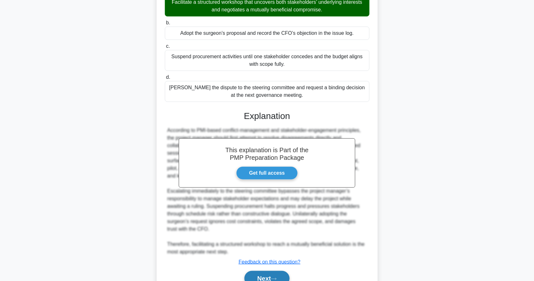
click at [274, 272] on button "Next" at bounding box center [267, 278] width 45 height 15
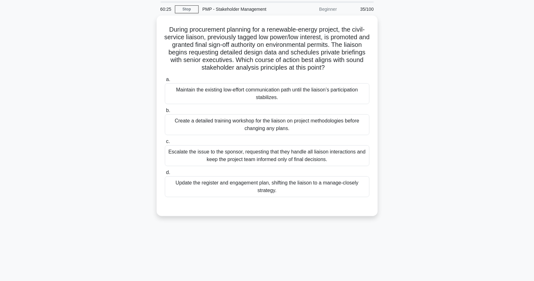
scroll to position [21, 0]
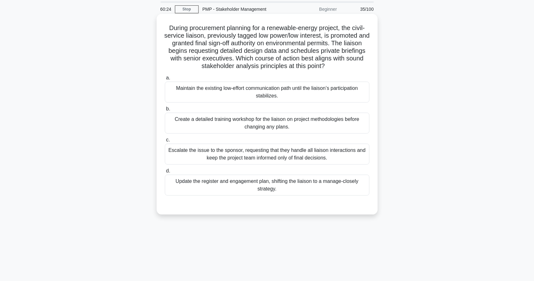
click at [344, 186] on div "Update the register and engagement plan, shifting the liaison to a manage-close…" at bounding box center [267, 184] width 205 height 21
click at [165, 173] on input "d. Update the register and engagement plan, shifting the liaison to a manage-cl…" at bounding box center [165, 171] width 0 height 4
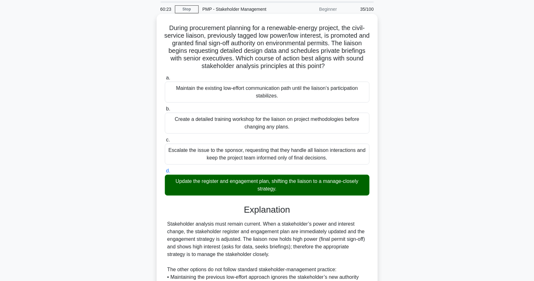
scroll to position [92, 0]
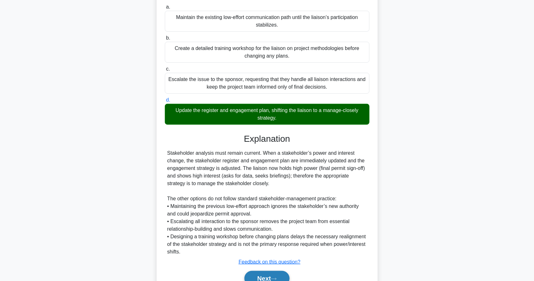
click at [276, 272] on button "Next" at bounding box center [267, 278] width 45 height 15
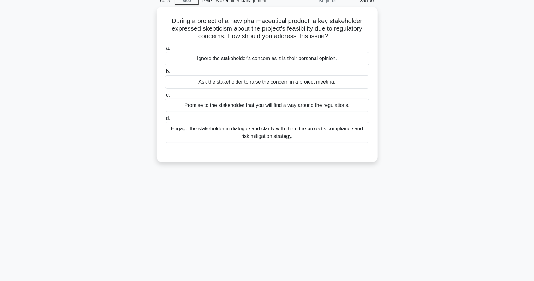
scroll to position [0, 0]
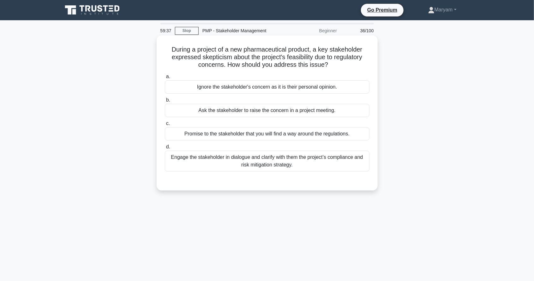
click at [344, 163] on div "Engage the stakeholder in dialogue and clarify with them the project’s complian…" at bounding box center [267, 160] width 205 height 21
click at [165, 149] on input "d. Engage the stakeholder in dialogue and clarify with them the project’s compl…" at bounding box center [165, 147] width 0 height 4
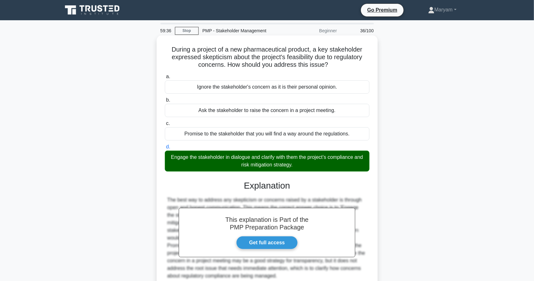
scroll to position [30, 0]
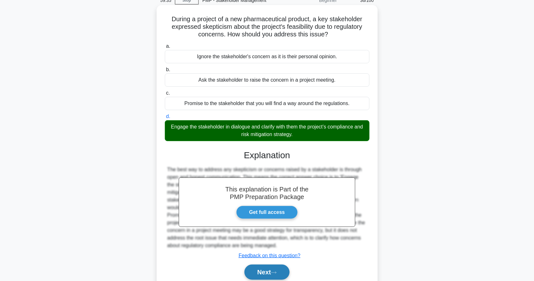
click at [272, 268] on button "Next" at bounding box center [267, 271] width 45 height 15
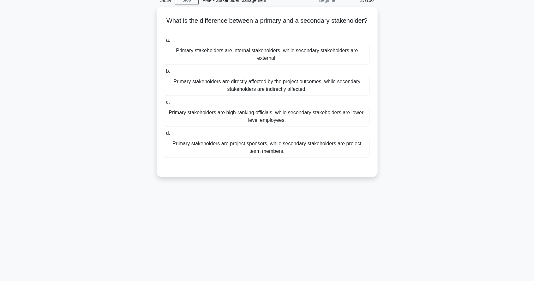
scroll to position [0, 0]
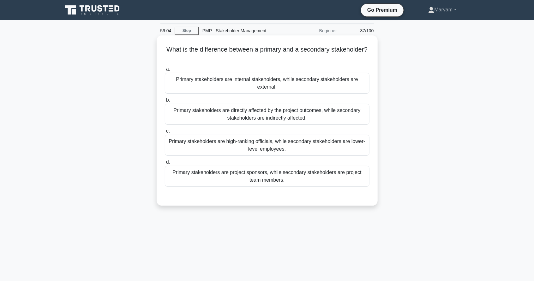
click at [313, 116] on div "Primary stakeholders are directly affected by the project outcomes, while secon…" at bounding box center [267, 114] width 205 height 21
click at [165, 102] on input "b. Primary stakeholders are directly affected by the project outcomes, while se…" at bounding box center [165, 100] width 0 height 4
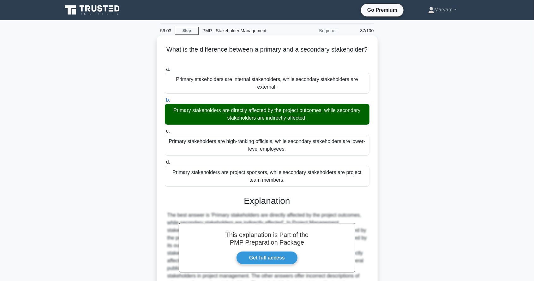
scroll to position [47, 0]
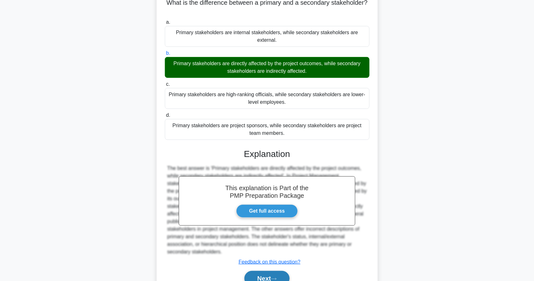
click at [277, 271] on button "Next" at bounding box center [267, 278] width 45 height 15
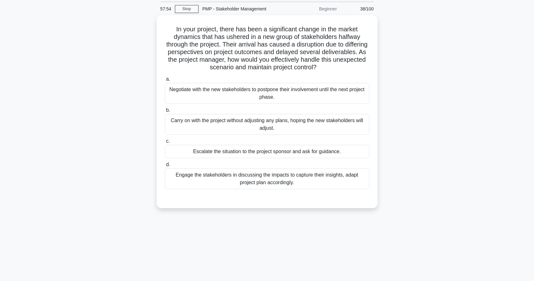
scroll to position [22, 0]
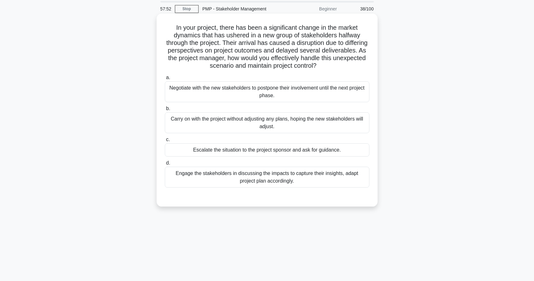
click at [303, 183] on div "Engage the stakeholders in discussing the impacts to capture their insights, ad…" at bounding box center [267, 177] width 205 height 21
click at [165, 165] on input "d. Engage the stakeholders in discussing the impacts to capture their insights,…" at bounding box center [165, 163] width 0 height 4
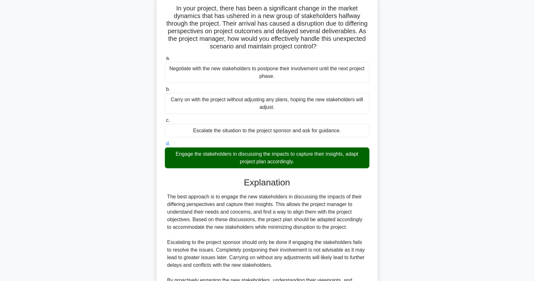
scroll to position [92, 0]
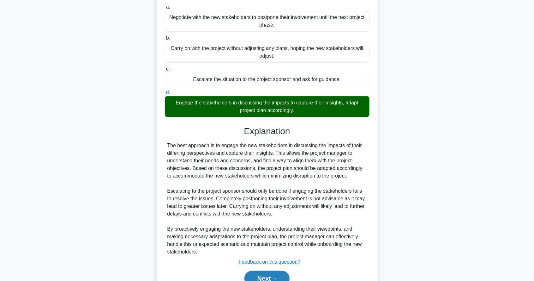
click at [263, 273] on button "Next" at bounding box center [267, 278] width 45 height 15
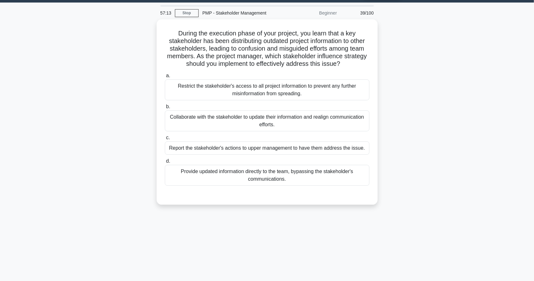
scroll to position [30, 0]
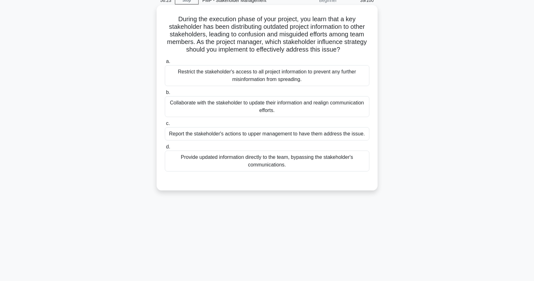
click at [299, 162] on div "Provide updated information directly to the team, bypassing the stakeholder's c…" at bounding box center [267, 160] width 205 height 21
click at [165, 149] on input "d. Provide updated information directly to the team, bypassing the stakeholder'…" at bounding box center [165, 147] width 0 height 4
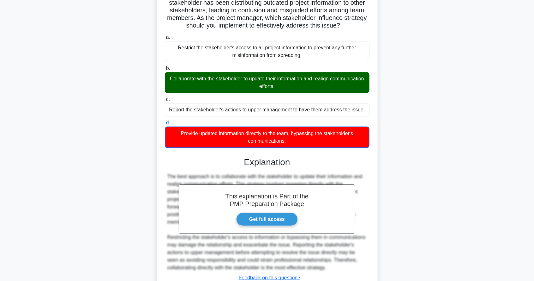
scroll to position [78, 0]
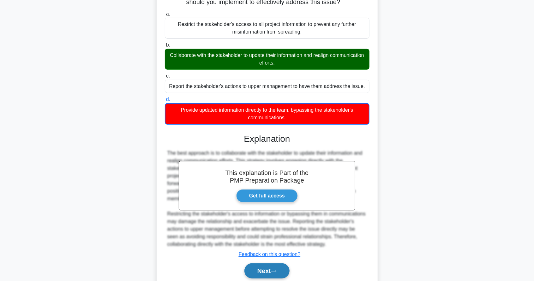
click at [276, 278] on button "Next" at bounding box center [267, 270] width 45 height 15
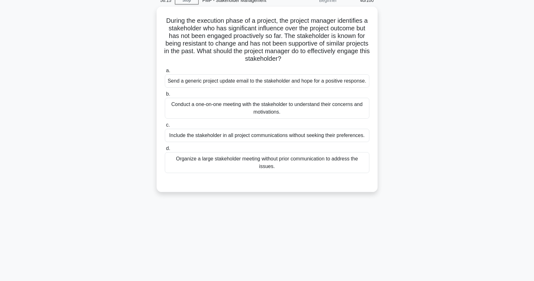
click at [277, 277] on div "56:15 Stop PMP - Stakeholder Management Beginner 40/100 During the execution ph…" at bounding box center [267, 150] width 417 height 316
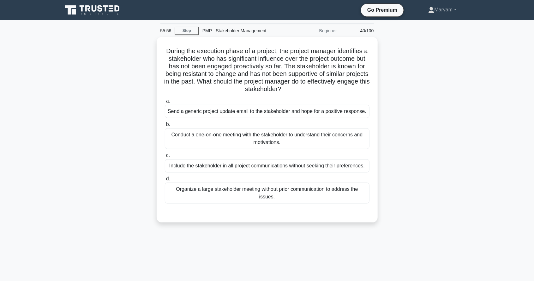
scroll to position [0, 0]
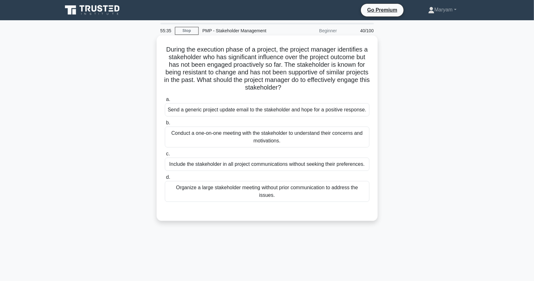
click at [326, 131] on div "Conduct a one-on-one meeting with the stakeholder to understand their concerns …" at bounding box center [267, 136] width 205 height 21
click at [165, 125] on input "b. Conduct a one-on-one meeting with the stakeholder to understand their concer…" at bounding box center [165, 123] width 0 height 4
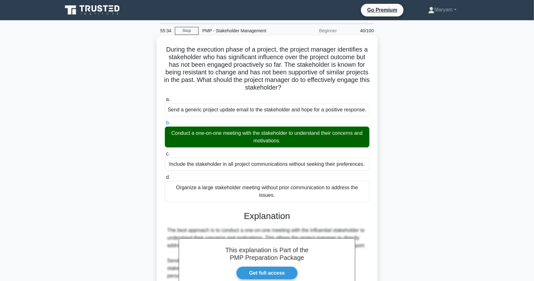
scroll to position [85, 0]
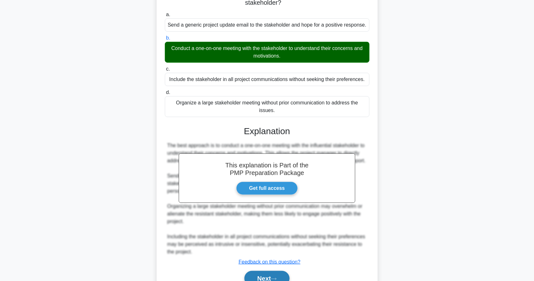
click at [262, 273] on button "Next" at bounding box center [267, 278] width 45 height 15
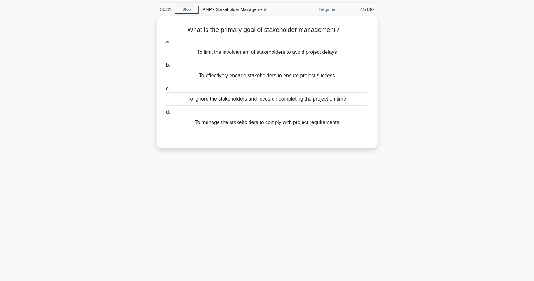
scroll to position [21, 0]
click at [316, 70] on div "To effectively engage stakeholders to ensure project success" at bounding box center [267, 74] width 205 height 13
click at [165, 66] on input "b. To effectively engage stakeholders to ensure project success" at bounding box center [165, 64] width 0 height 4
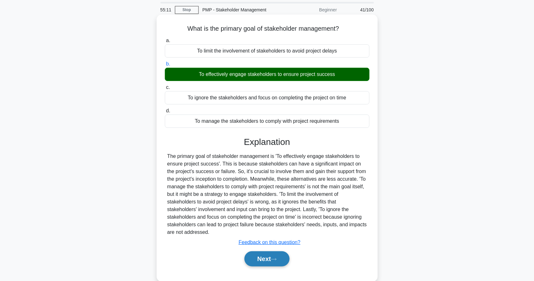
click at [271, 252] on button "Next" at bounding box center [267, 258] width 45 height 15
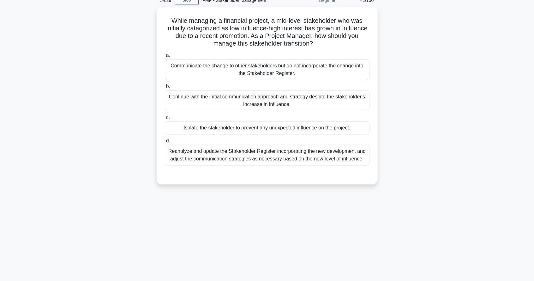
scroll to position [30, 0]
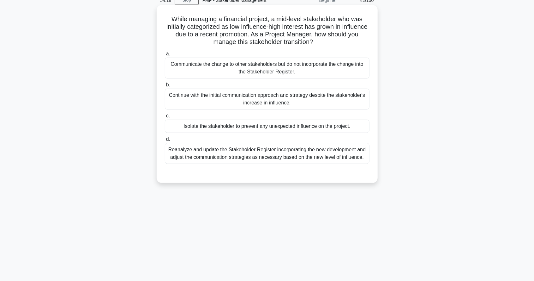
click at [344, 158] on div "Reanalyze and update the Stakeholder Register incorporating the new development…" at bounding box center [267, 153] width 205 height 21
click at [165, 141] on input "d. Reanalyze and update the Stakeholder Register incorporating the new developm…" at bounding box center [165, 139] width 0 height 4
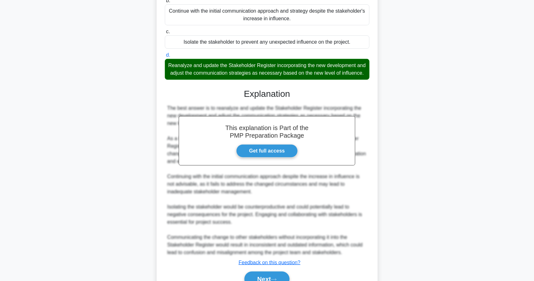
scroll to position [115, 0]
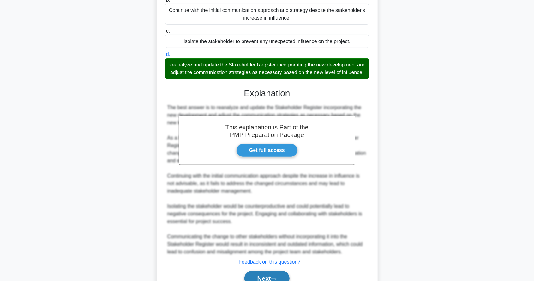
click at [280, 277] on button "Next" at bounding box center [267, 278] width 45 height 15
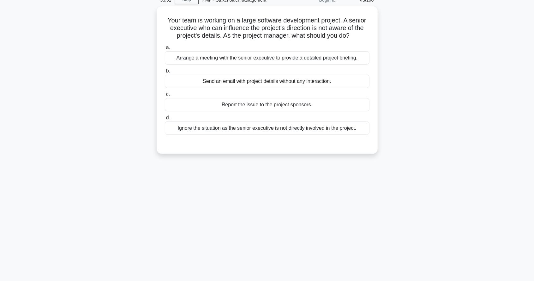
scroll to position [30, 0]
click at [348, 58] on div "Arrange a meeting with the senior executive to provide a detailed project brief…" at bounding box center [267, 56] width 205 height 13
click at [165, 48] on input "a. Arrange a meeting with the senior executive to provide a detailed project br…" at bounding box center [165, 46] width 0 height 4
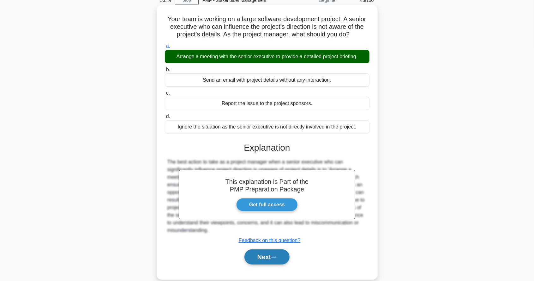
click at [267, 259] on button "Next" at bounding box center [267, 256] width 45 height 15
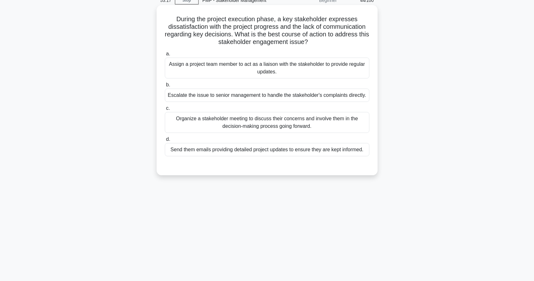
click at [353, 122] on div "Organize a stakeholder meeting to discuss their concerns and involve them in th…" at bounding box center [267, 122] width 205 height 21
click at [165, 110] on input "c. Organize a stakeholder meeting to discuss their concerns and involve them in…" at bounding box center [165, 108] width 0 height 4
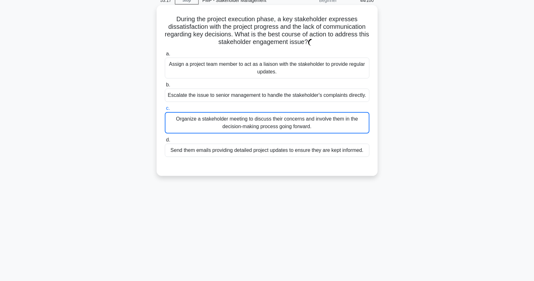
click at [351, 119] on div "Organize a stakeholder meeting to discuss their concerns and involve them in th…" at bounding box center [267, 122] width 205 height 21
click at [165, 110] on input "c. Organize a stakeholder meeting to discuss their concerns and involve them in…" at bounding box center [165, 108] width 0 height 4
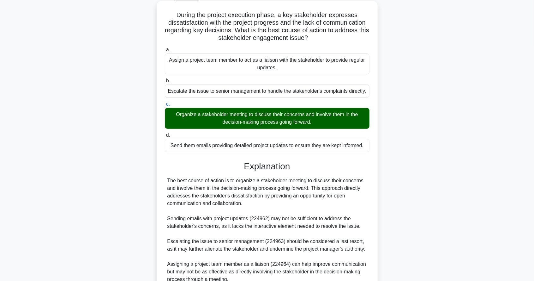
scroll to position [62, 0]
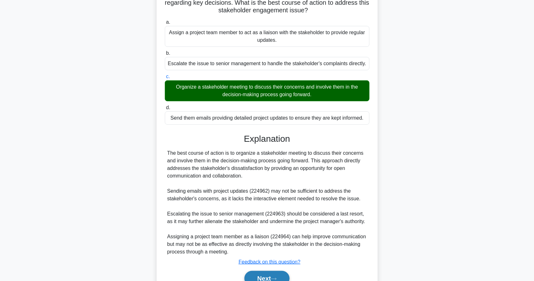
click at [271, 272] on button "Next" at bounding box center [267, 278] width 45 height 15
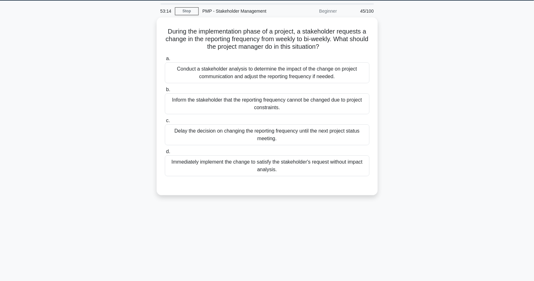
scroll to position [0, 0]
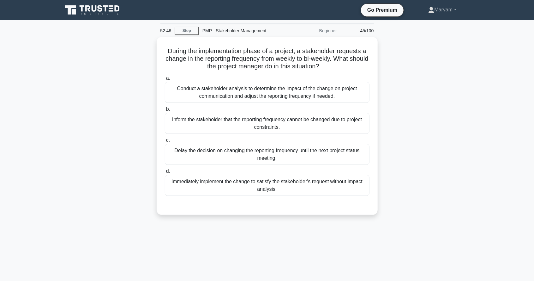
click at [88, 77] on div "During the implementation phase of a project, a stakeholder requests a change i…" at bounding box center [267, 129] width 417 height 185
click at [75, 195] on div "During the implementation phase of a project, a stakeholder requests a change i…" at bounding box center [267, 129] width 417 height 185
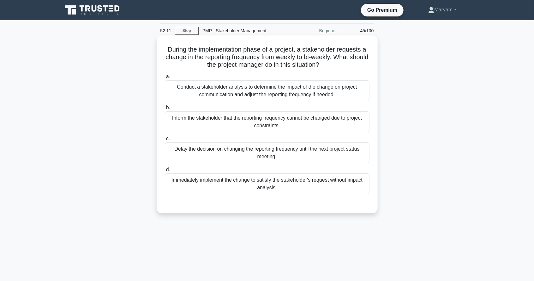
click at [198, 99] on div "Conduct a stakeholder analysis to determine the impact of the change on project…" at bounding box center [267, 90] width 205 height 21
click at [165, 79] on input "a. Conduct a stakeholder analysis to determine the impact of the change on proj…" at bounding box center [165, 77] width 0 height 4
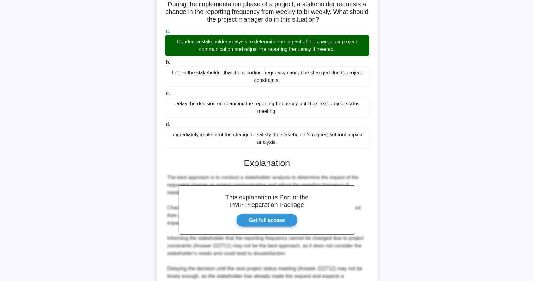
scroll to position [92, 0]
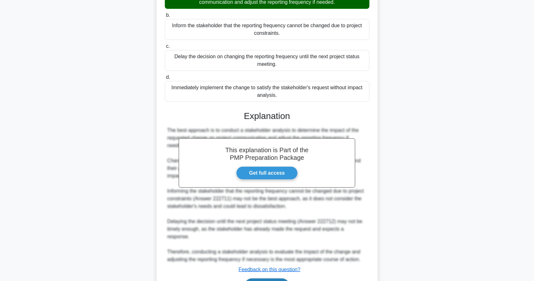
click at [264, 279] on button "Next" at bounding box center [267, 285] width 45 height 15
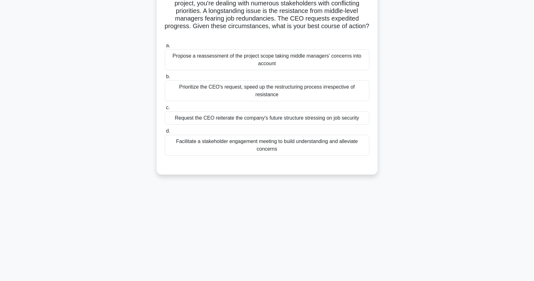
scroll to position [0, 0]
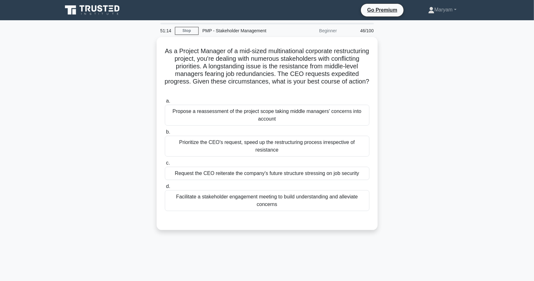
click at [113, 157] on div "As a Project Manager of a mid-sized multinational corporate restructuring proje…" at bounding box center [267, 137] width 417 height 200
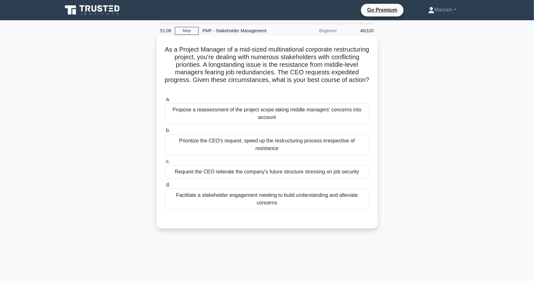
click at [180, 147] on div "Prioritize the CEO's request, speed up the restructuring process irrespective o…" at bounding box center [267, 144] width 205 height 21
click at [165, 132] on input "b. Prioritize the CEO's request, speed up the restructuring process irrespectiv…" at bounding box center [165, 130] width 0 height 4
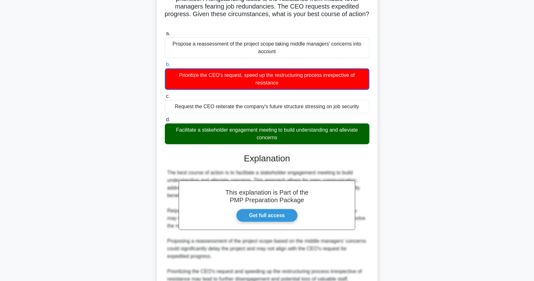
scroll to position [100, 0]
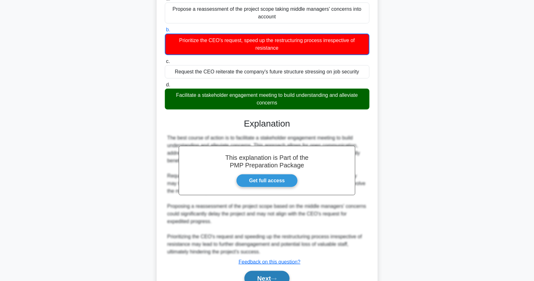
click at [264, 280] on button "Next" at bounding box center [267, 278] width 45 height 15
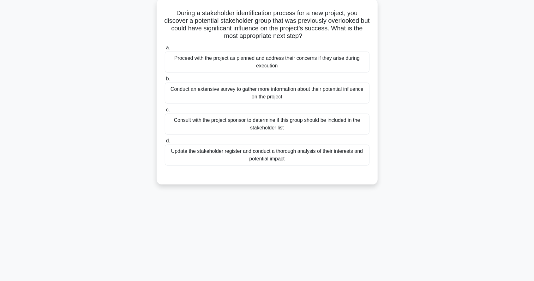
scroll to position [0, 0]
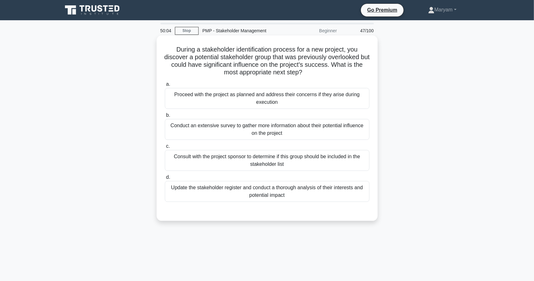
click at [246, 194] on div "Update the stakeholder register and conduct a thorough analysis of their intere…" at bounding box center [267, 191] width 205 height 21
click at [165, 179] on input "d. Update the stakeholder register and conduct a thorough analysis of their int…" at bounding box center [165, 177] width 0 height 4
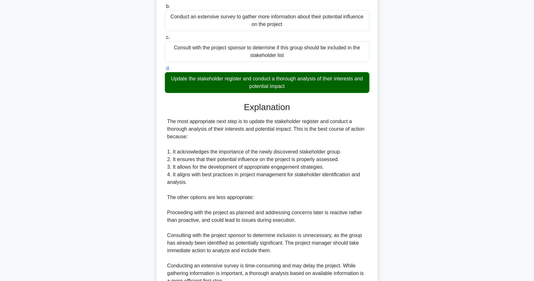
scroll to position [168, 0]
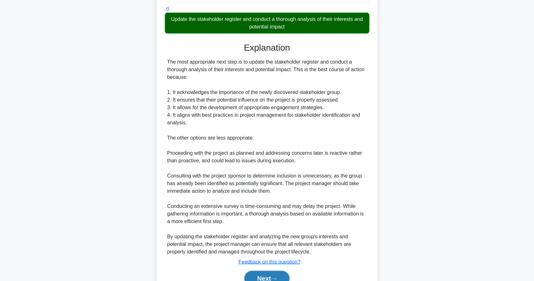
click at [261, 274] on button "Next" at bounding box center [267, 278] width 45 height 15
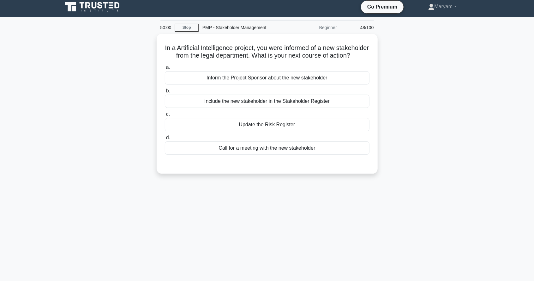
scroll to position [0, 0]
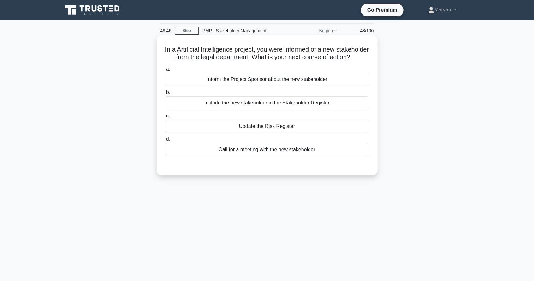
click at [221, 109] on div "Include the new stakeholder in the Stakeholder Register" at bounding box center [267, 102] width 205 height 13
click at [165, 94] on input "b. Include the new stakeholder in the Stakeholder Register" at bounding box center [165, 92] width 0 height 4
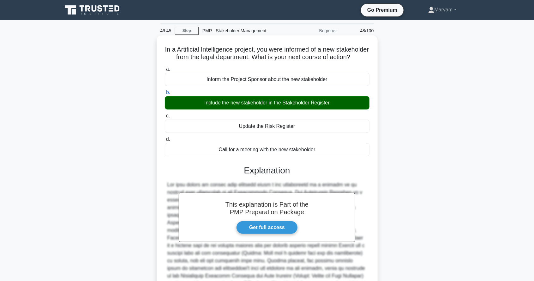
scroll to position [54, 0]
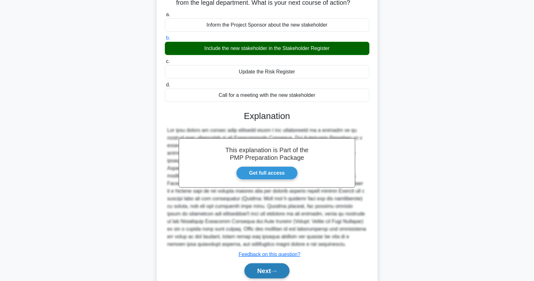
click at [275, 273] on icon at bounding box center [274, 270] width 6 height 3
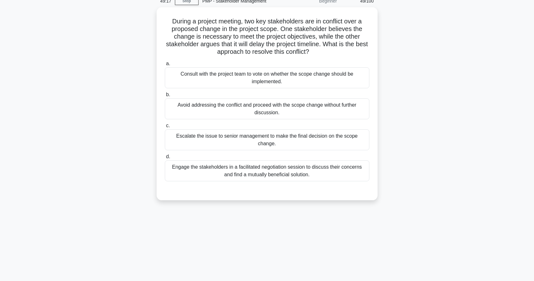
scroll to position [30, 0]
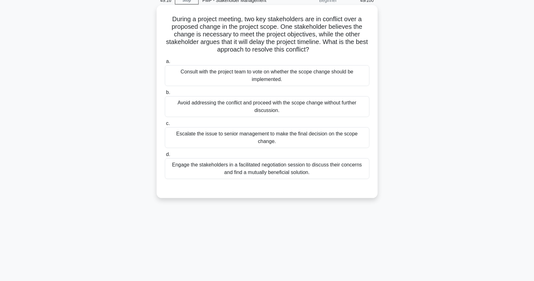
click at [228, 170] on div "Engage the stakeholders in a facilitated negotiation session to discuss their c…" at bounding box center [267, 168] width 205 height 21
click at [165, 156] on input "d. Engage the stakeholders in a facilitated negotiation session to discuss thei…" at bounding box center [165, 154] width 0 height 4
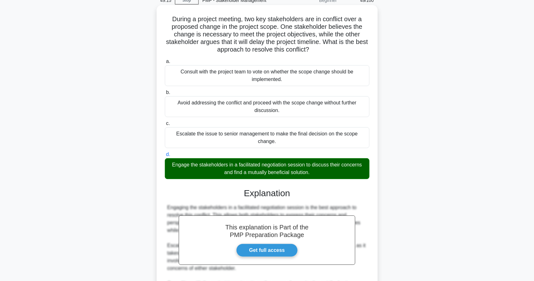
scroll to position [107, 0]
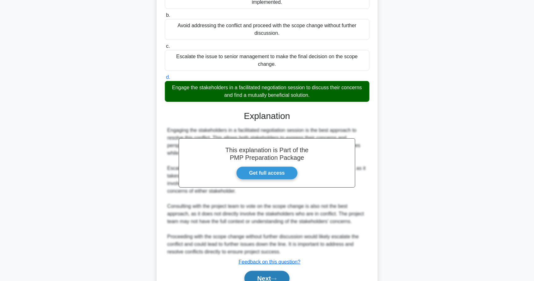
click at [268, 278] on button "Next" at bounding box center [267, 278] width 45 height 15
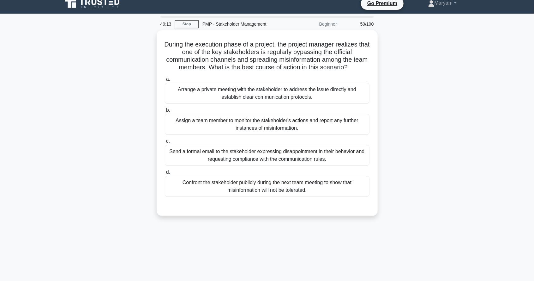
scroll to position [0, 0]
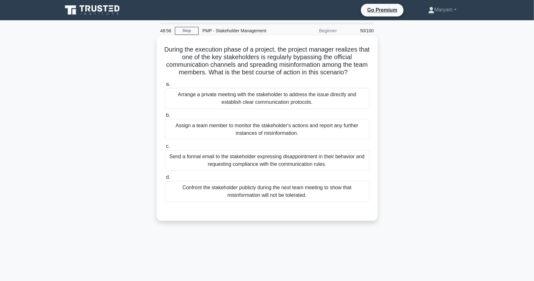
click at [250, 99] on div "Arrange a private meeting with the stakeholder to address the issue directly an…" at bounding box center [267, 98] width 205 height 21
click at [165, 86] on input "a. Arrange a private meeting with the stakeholder to address the issue directly…" at bounding box center [165, 84] width 0 height 4
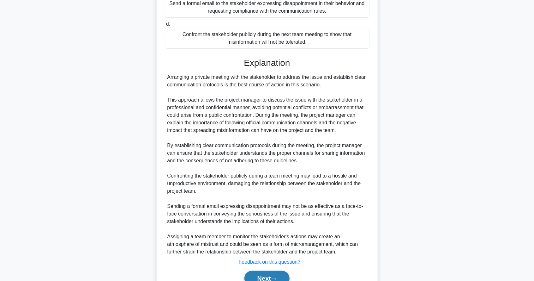
click at [280, 271] on button "Next" at bounding box center [267, 278] width 45 height 15
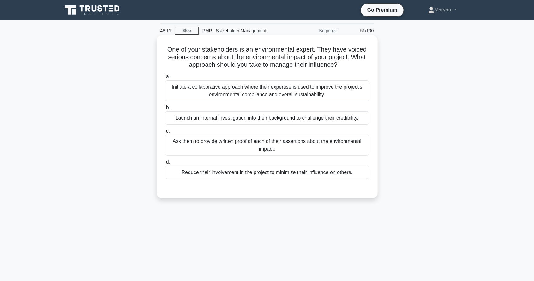
click at [280, 92] on div "Initiate a collaborative approach where their expertise is used to improve the …" at bounding box center [267, 90] width 205 height 21
click at [165, 79] on input "a. Initiate a collaborative approach where their expertise is used to improve t…" at bounding box center [165, 77] width 0 height 4
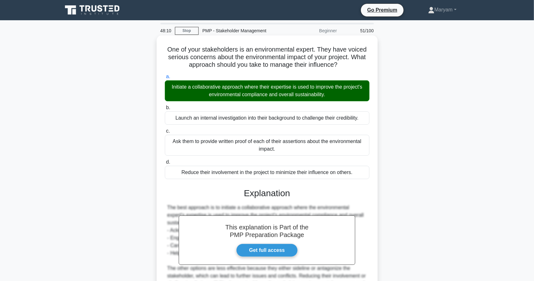
scroll to position [54, 0]
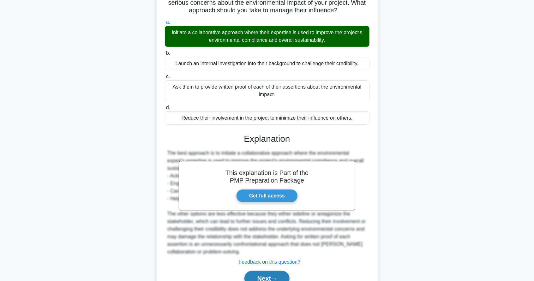
click at [274, 277] on icon at bounding box center [274, 278] width 6 height 3
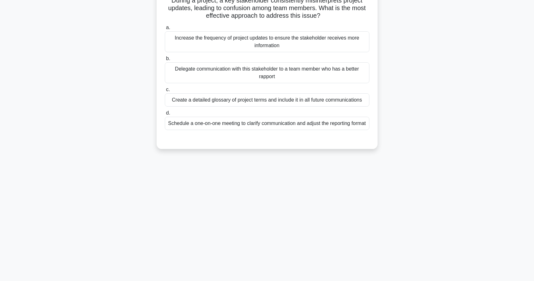
scroll to position [0, 0]
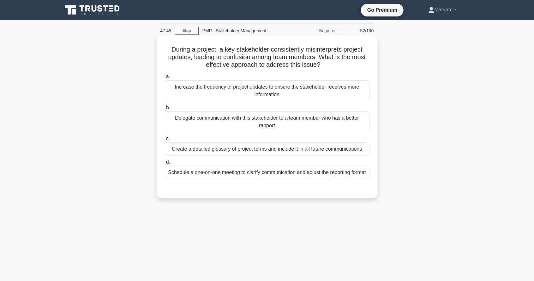
click at [221, 173] on div "Schedule a one-on-one meeting to clarify communication and adjust the reporting…" at bounding box center [267, 172] width 205 height 13
click at [165, 164] on input "d. Schedule a one-on-one meeting to clarify communication and adjust the report…" at bounding box center [165, 162] width 0 height 4
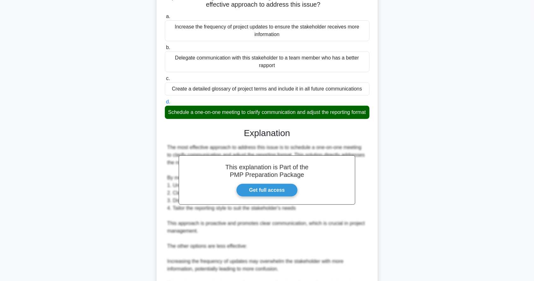
scroll to position [161, 0]
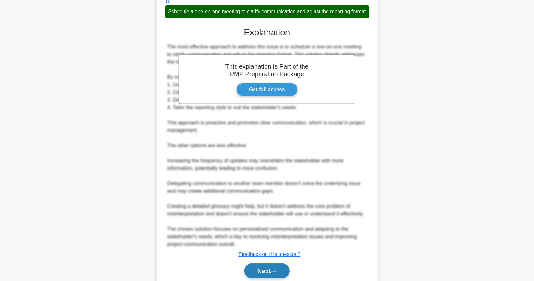
click at [273, 274] on button "Next" at bounding box center [267, 270] width 45 height 15
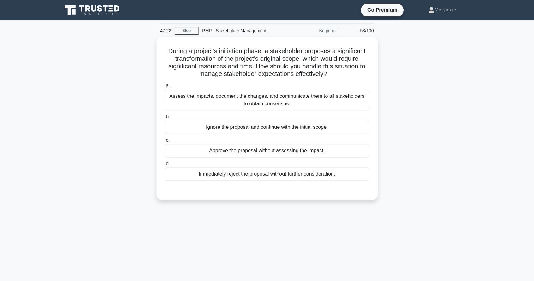
scroll to position [4, 0]
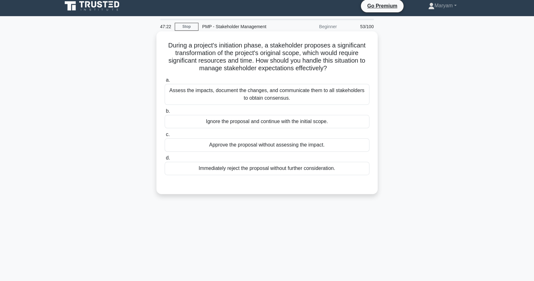
click at [198, 95] on div "Assess the impacts, document the changes, and communicate them to all stakehold…" at bounding box center [267, 94] width 205 height 21
click at [165, 82] on input "a. Assess the impacts, document the changes, and communicate them to all stakeh…" at bounding box center [165, 80] width 0 height 4
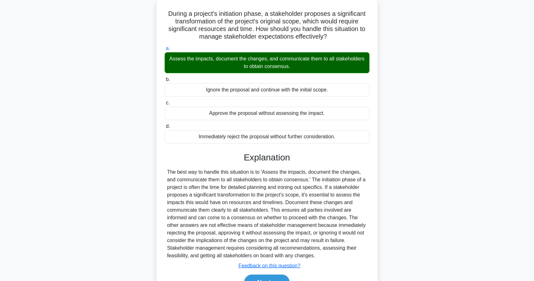
scroll to position [39, 0]
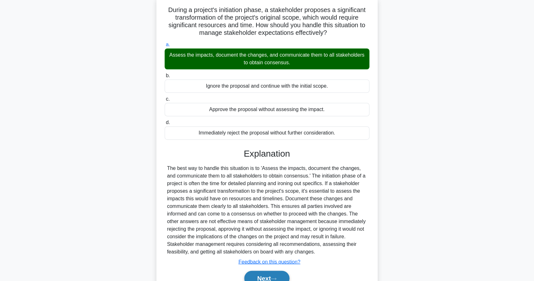
click at [263, 277] on button "Next" at bounding box center [267, 278] width 45 height 15
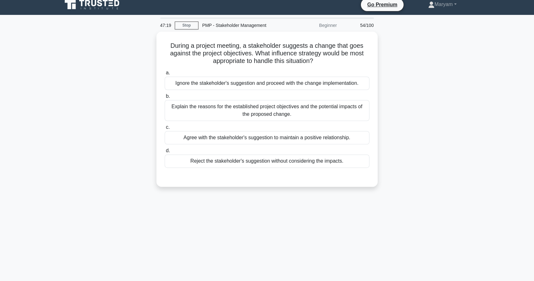
scroll to position [0, 0]
